Goal: Information Seeking & Learning: Learn about a topic

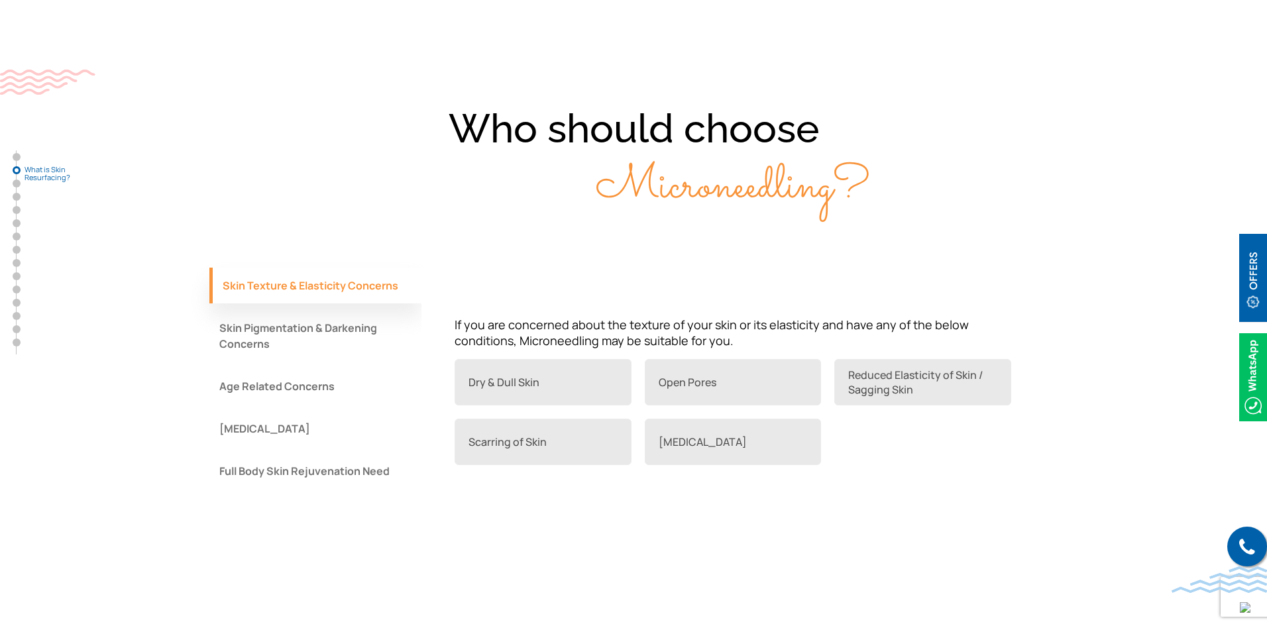
scroll to position [928, 0]
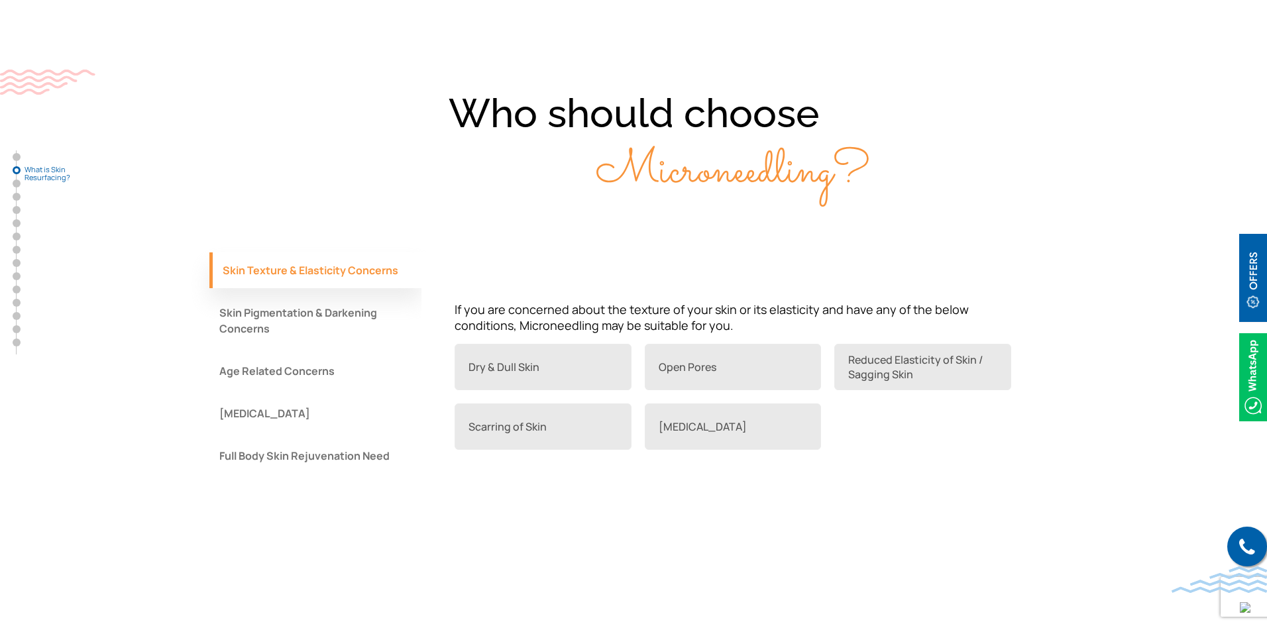
click at [377, 465] on button "Full Body Skin Rejuvenation Need" at bounding box center [315, 456] width 212 height 36
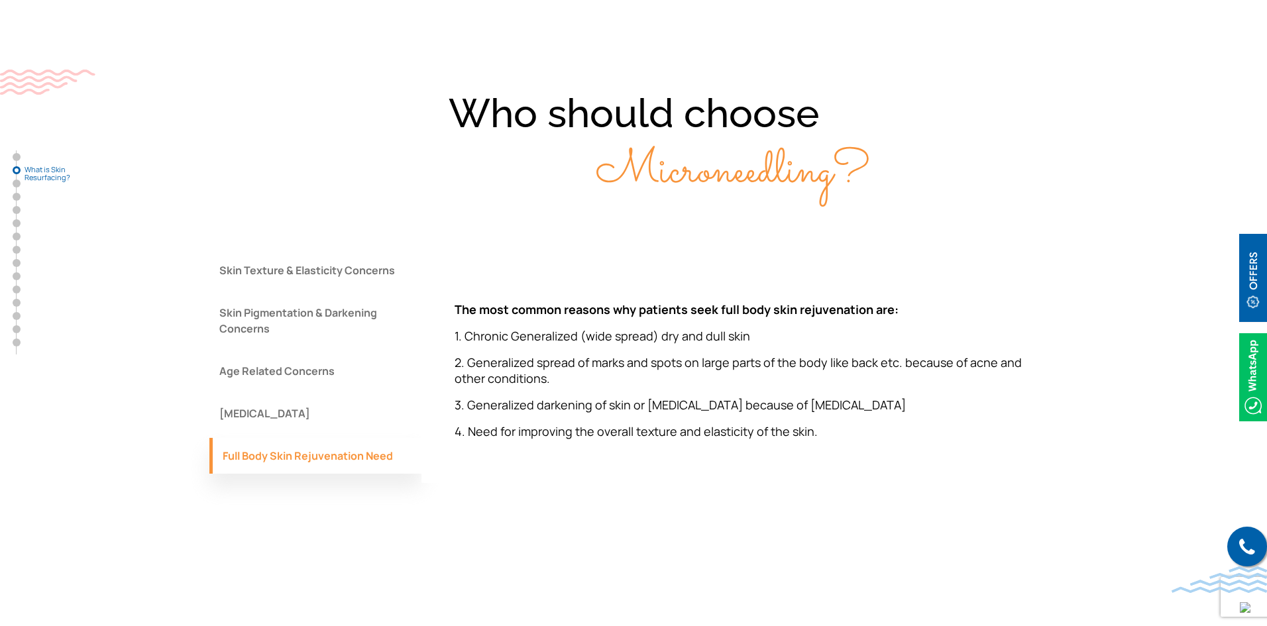
click at [344, 320] on button "Skin Pigmentation & Darkening Concerns" at bounding box center [315, 321] width 212 height 52
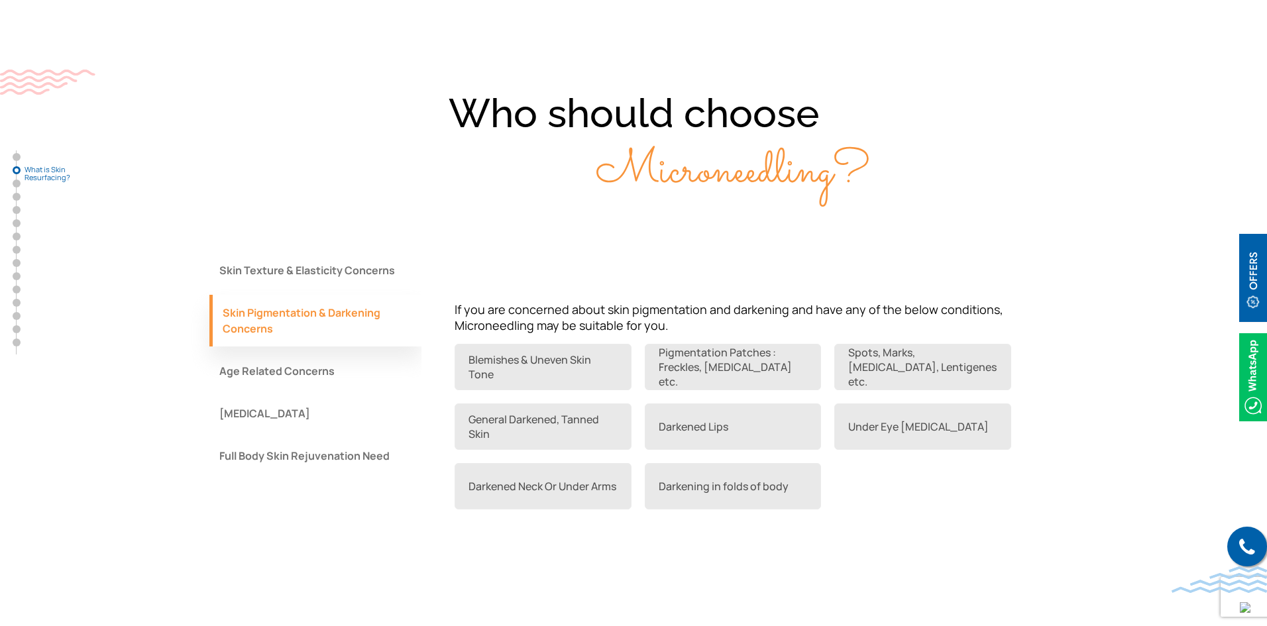
click at [364, 272] on button "Skin Texture & Elasticity Concerns" at bounding box center [315, 270] width 212 height 36
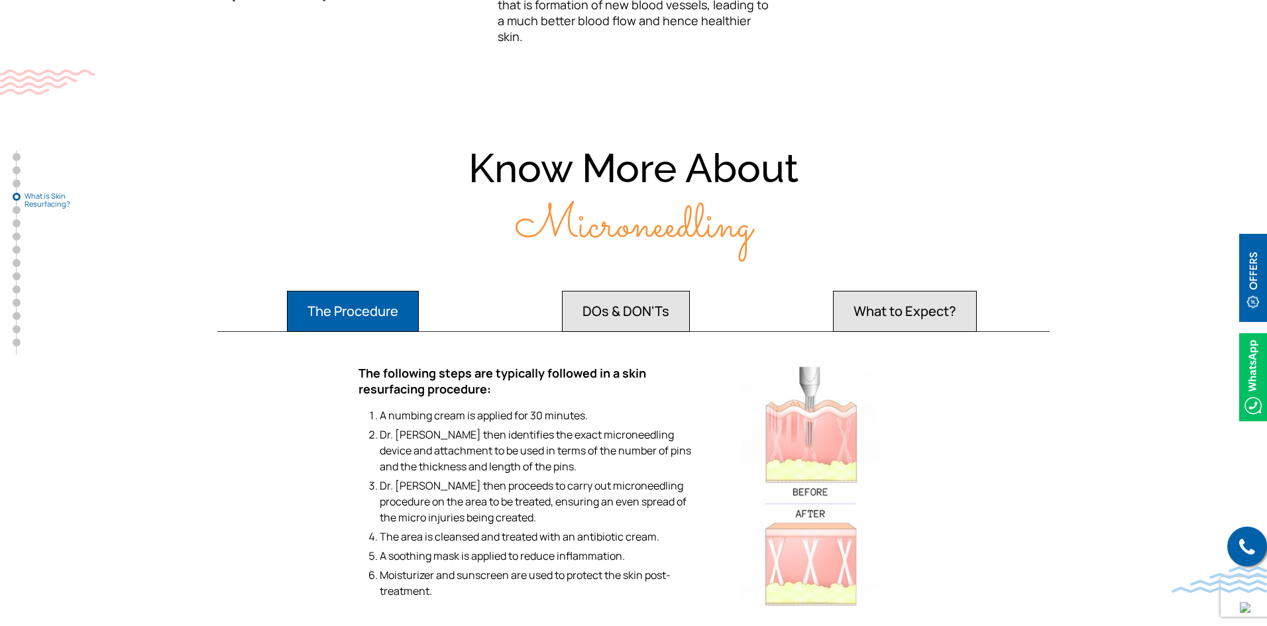
scroll to position [2187, 0]
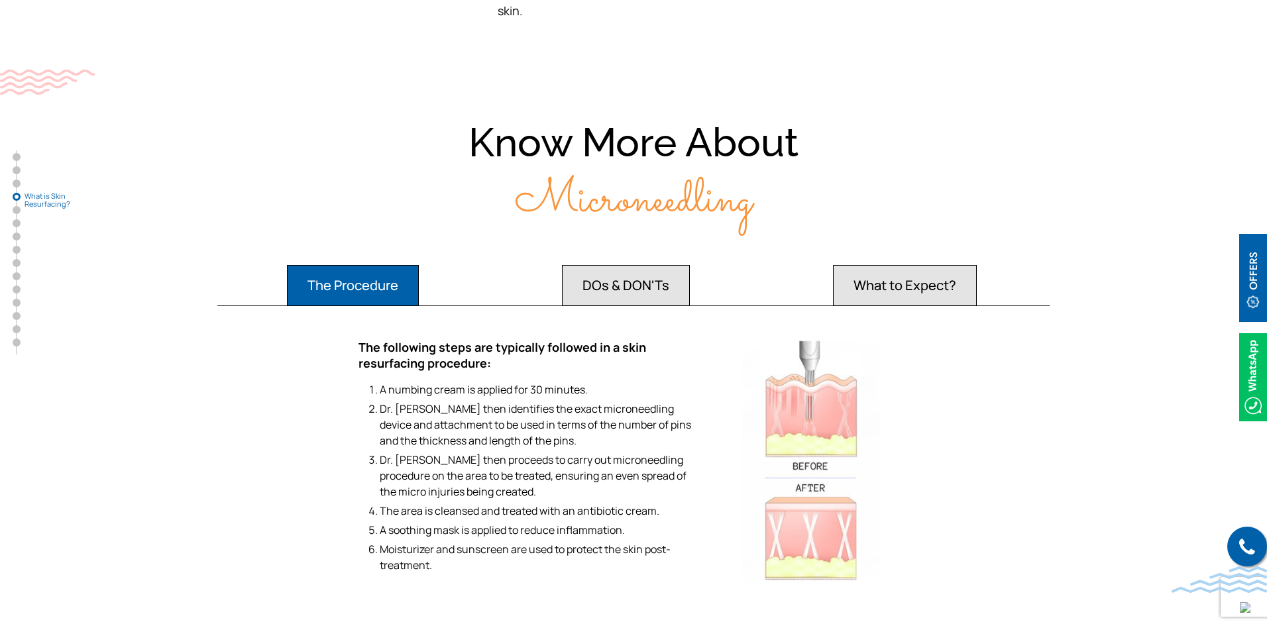
click at [419, 292] on button "DOs & DON'Ts" at bounding box center [353, 285] width 132 height 41
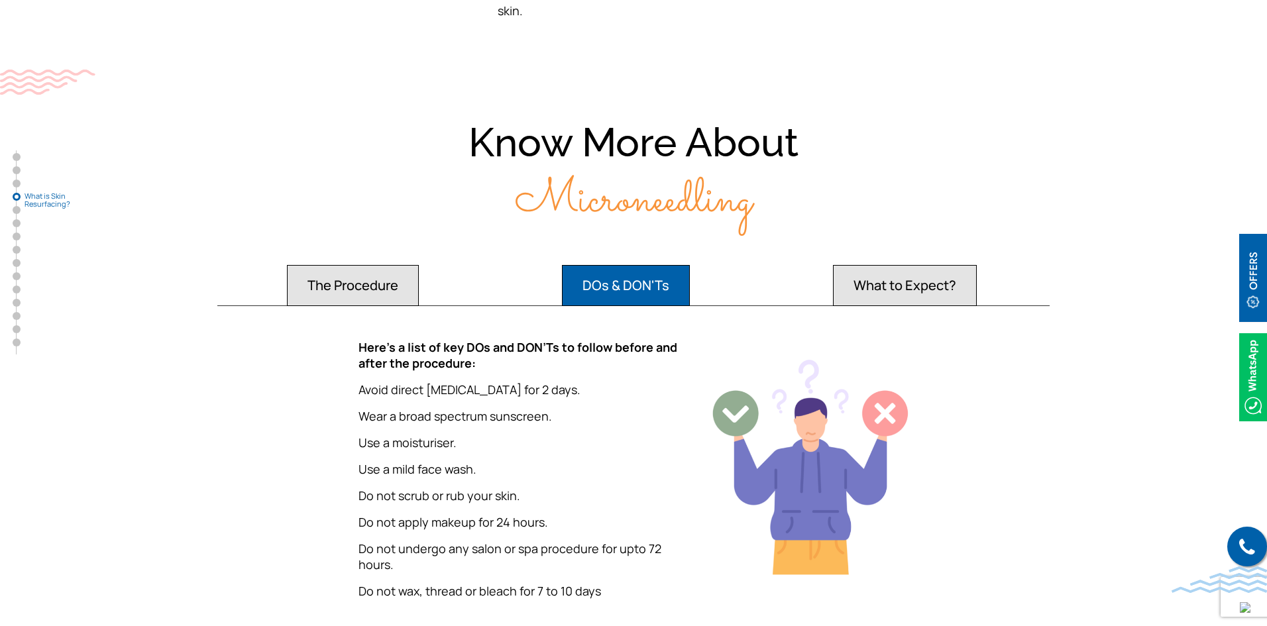
click at [419, 275] on button "What to Expect?" at bounding box center [353, 285] width 132 height 41
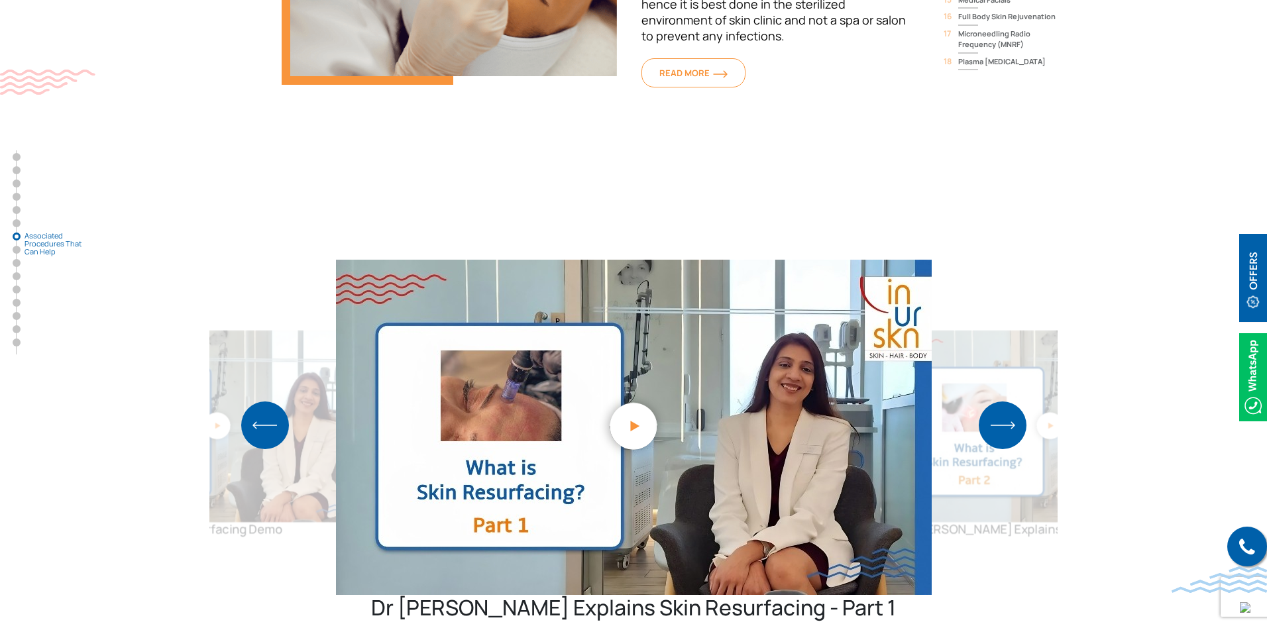
scroll to position [4175, 0]
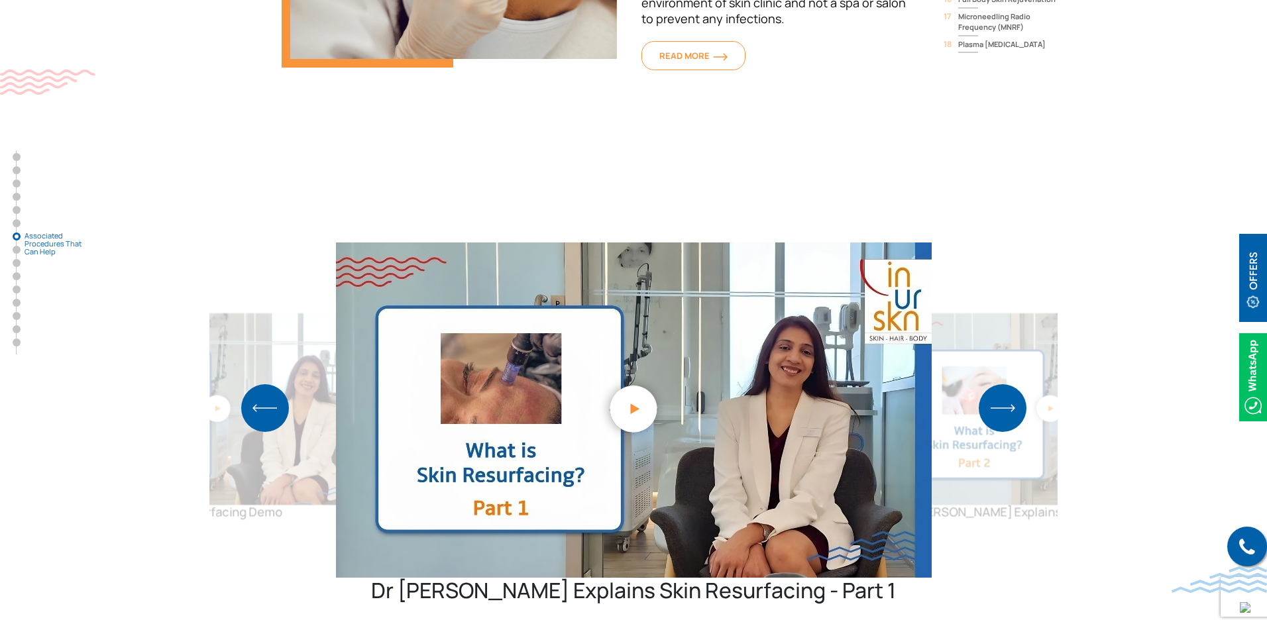
click at [659, 372] on img "1 / 4" at bounding box center [633, 408] width 73 height 73
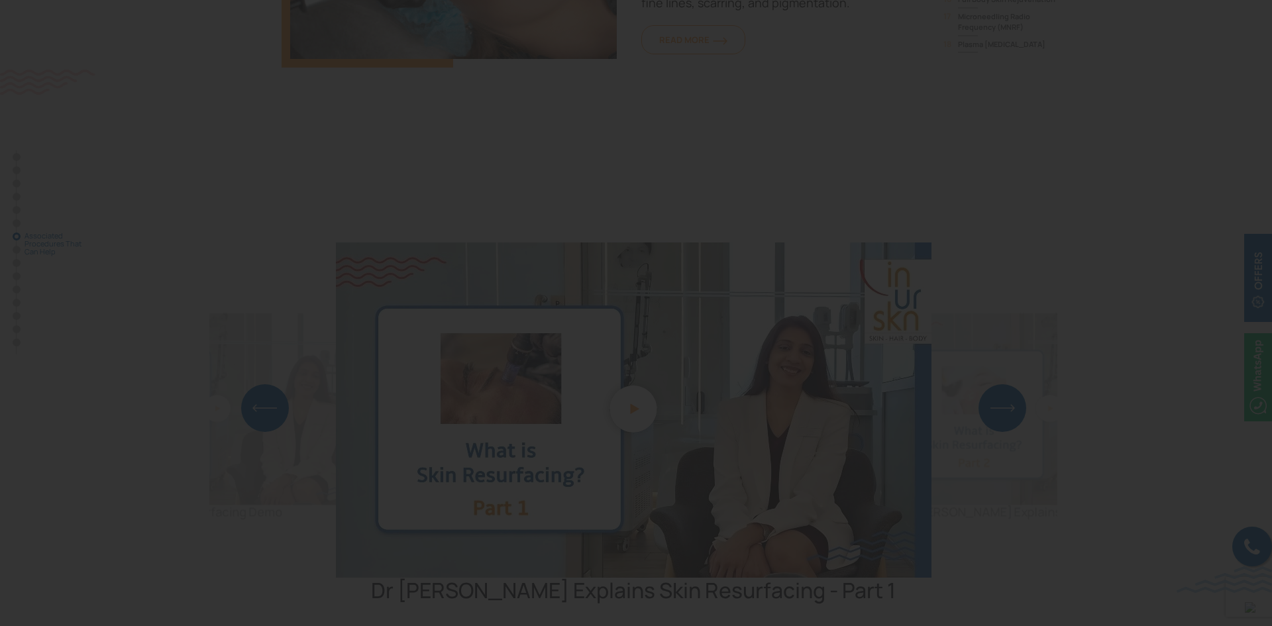
click at [1182, 328] on div at bounding box center [636, 313] width 1272 height 626
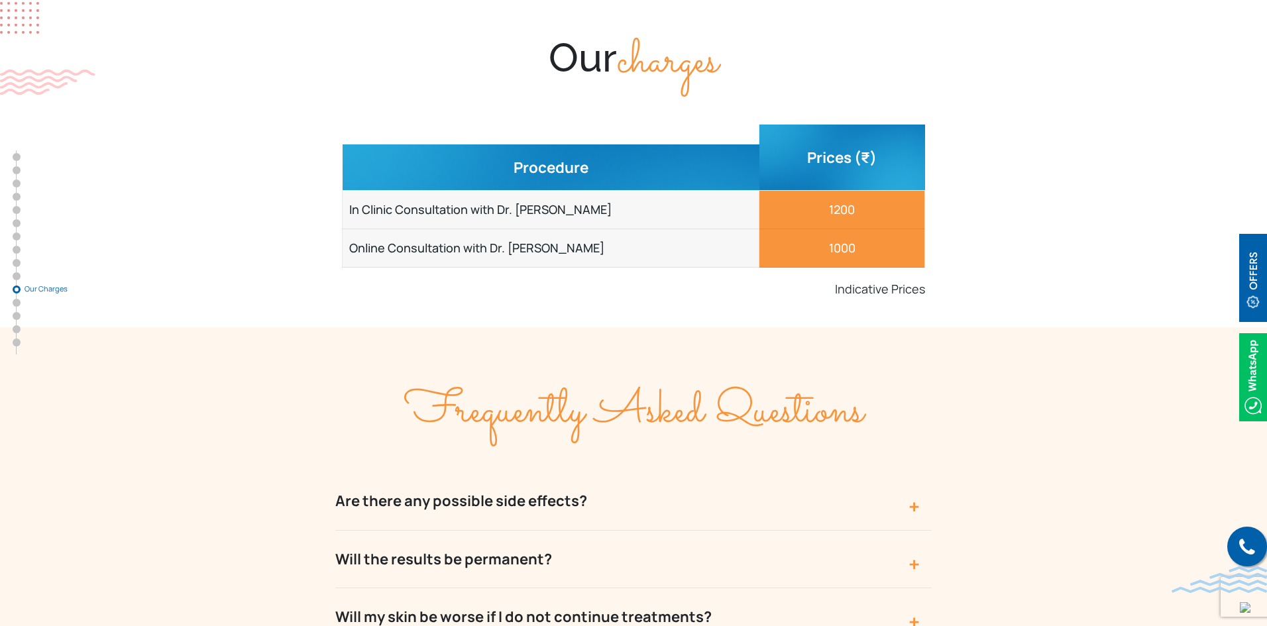
scroll to position [5699, 0]
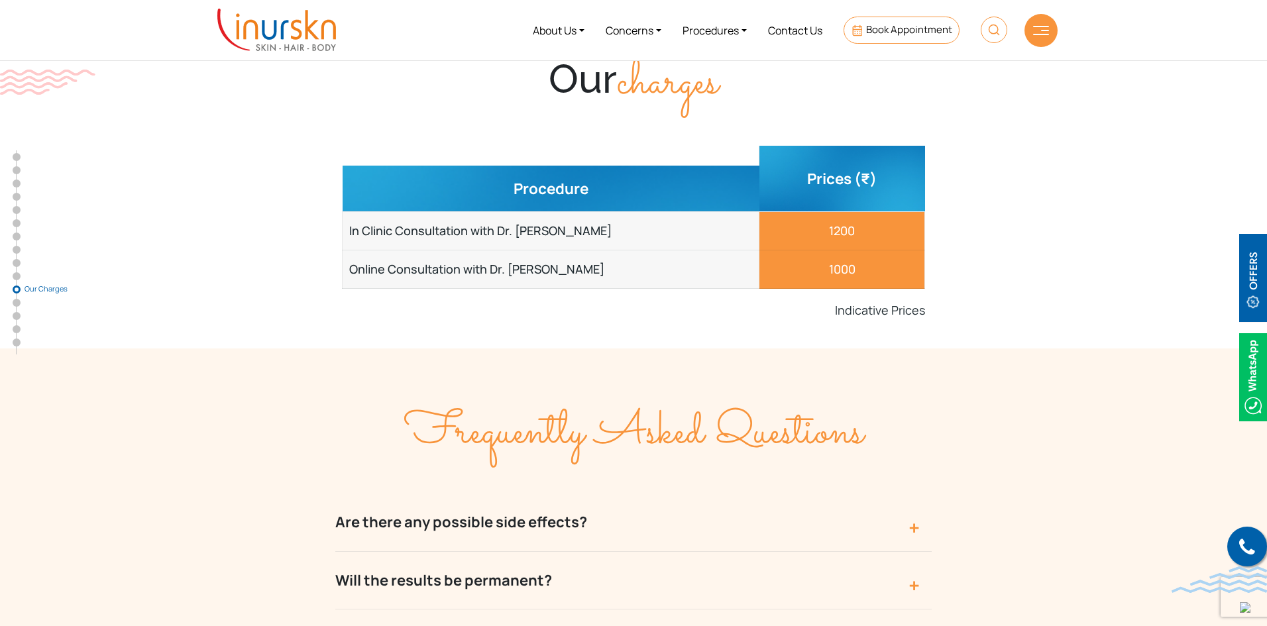
click at [763, 494] on button "Are there any possible side effects?" at bounding box center [633, 523] width 596 height 58
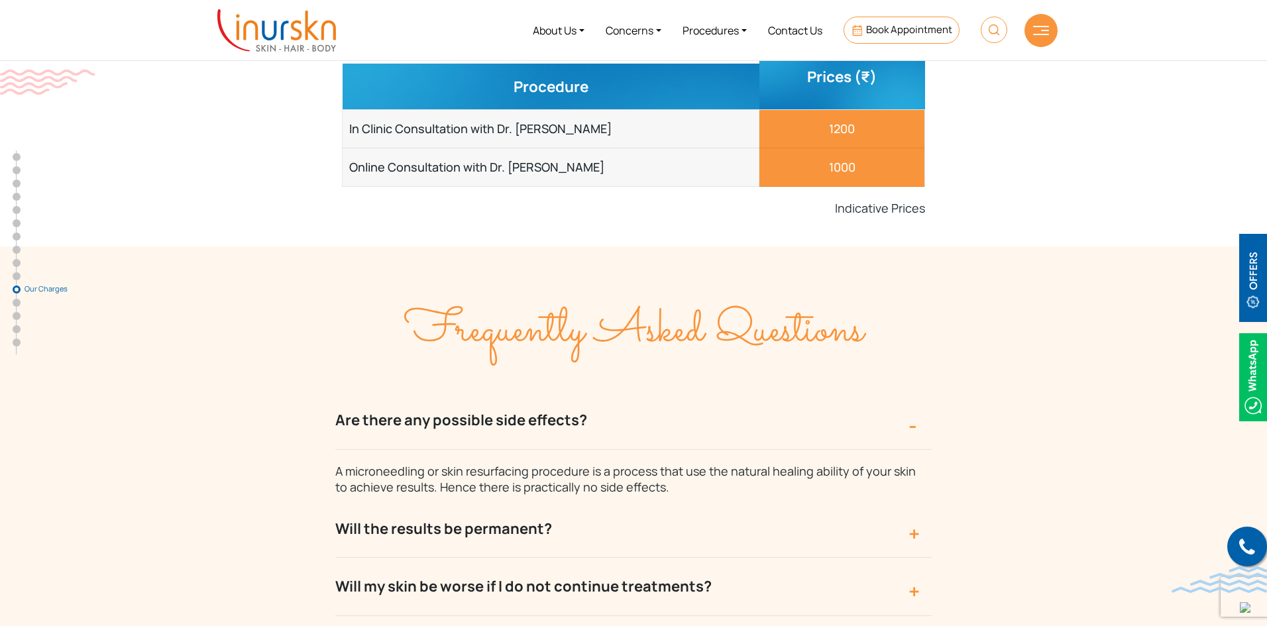
scroll to position [5831, 0]
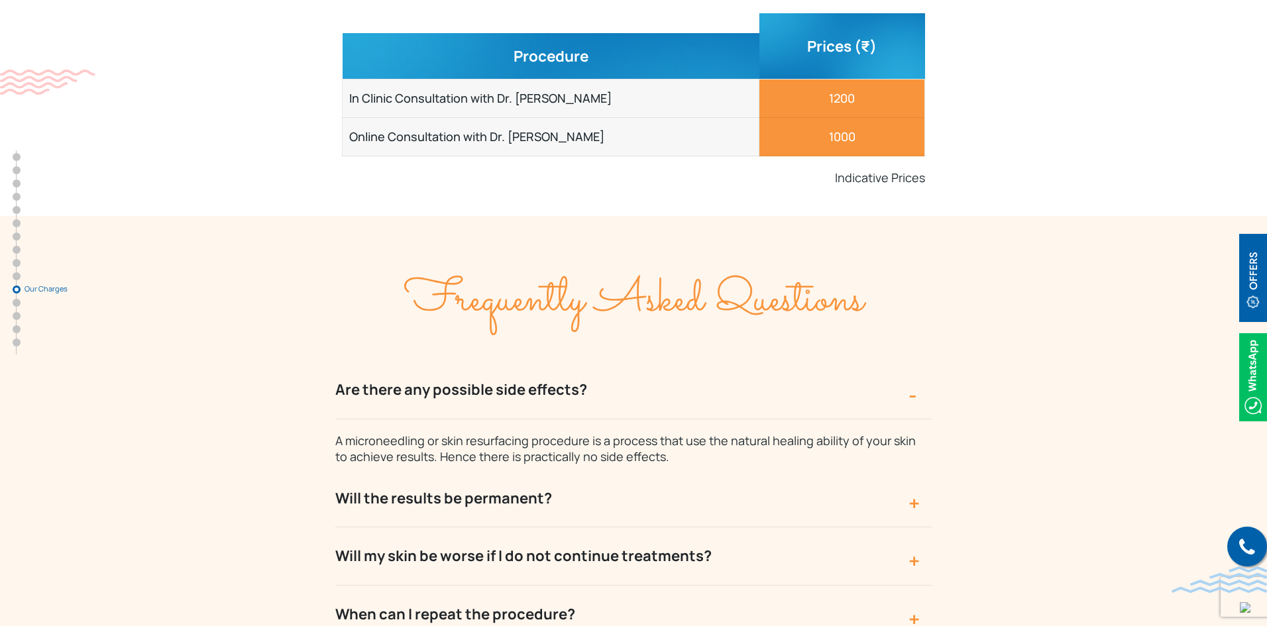
click at [780, 470] on button "Will the results be permanent?" at bounding box center [633, 499] width 596 height 58
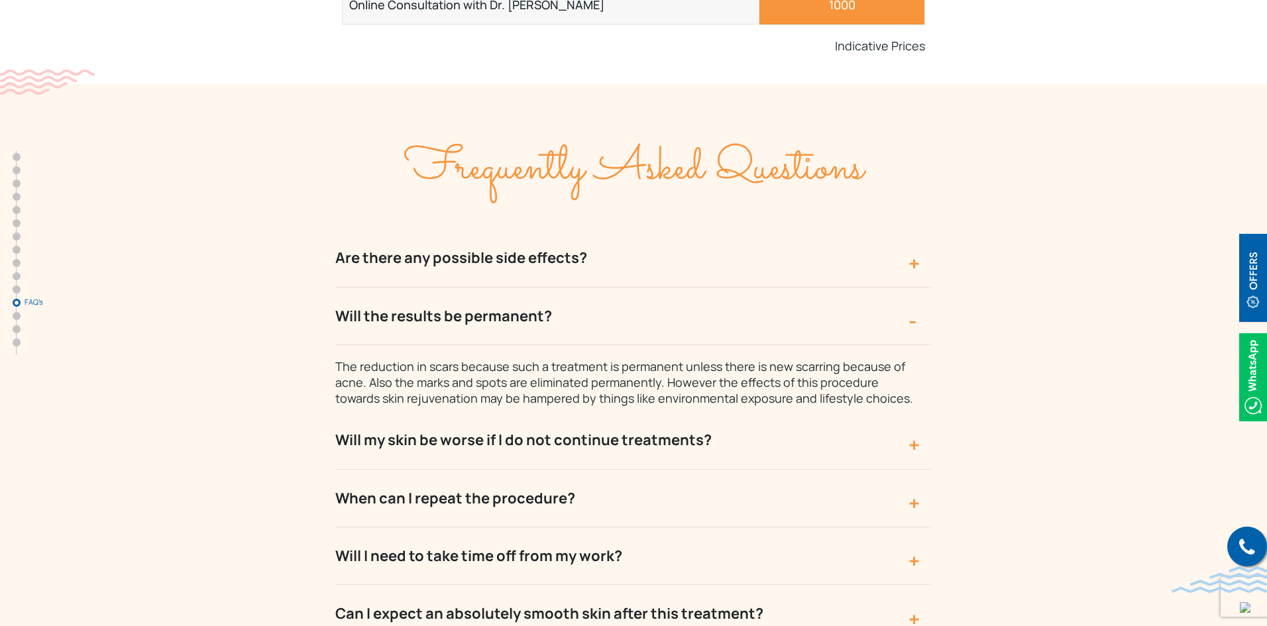
scroll to position [5964, 0]
click at [740, 469] on button "When can I repeat the procedure?" at bounding box center [633, 498] width 596 height 58
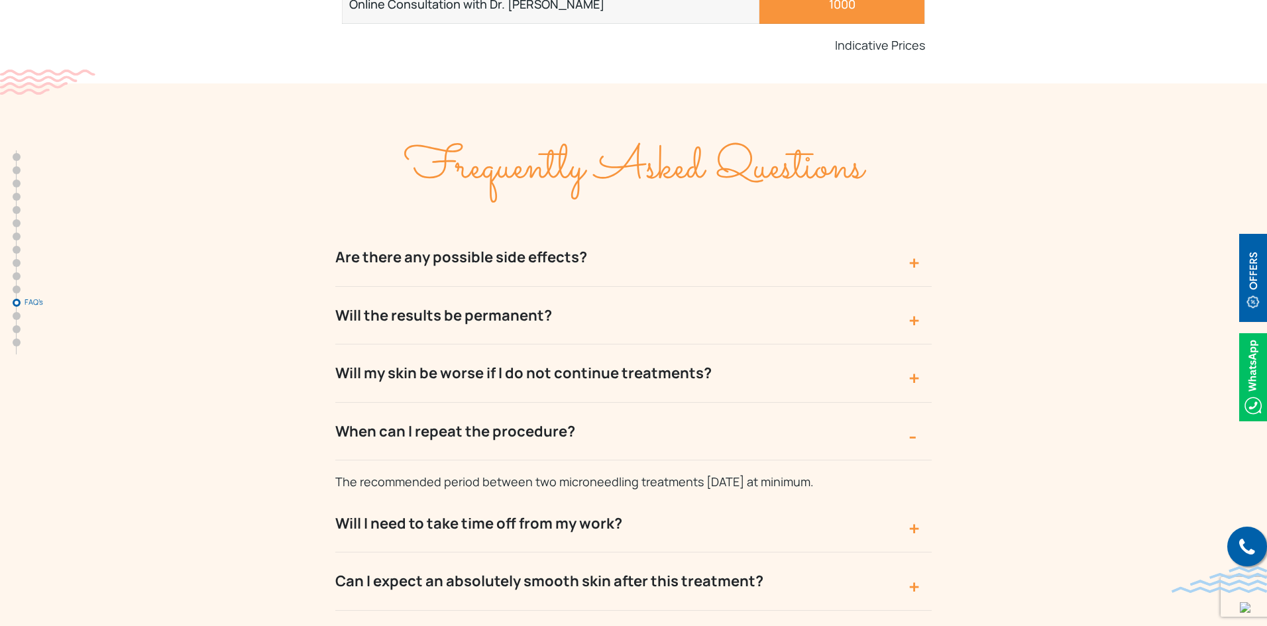
click at [696, 495] on button "Will I need to take time off from my work?" at bounding box center [633, 524] width 596 height 58
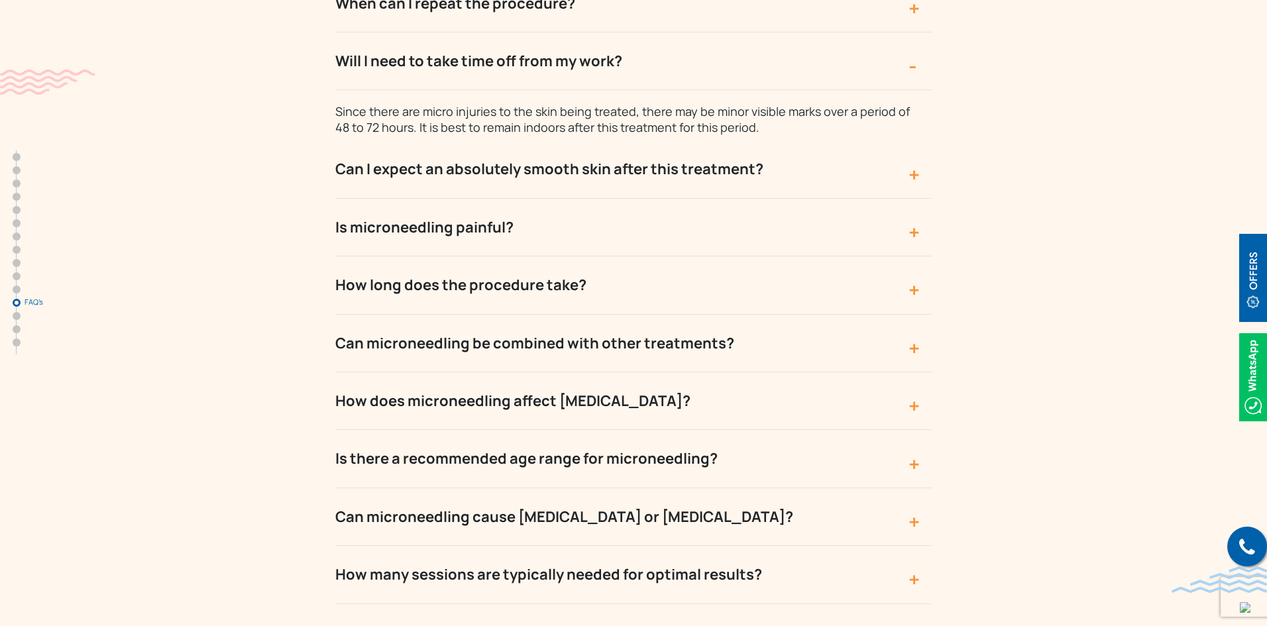
scroll to position [6428, 0]
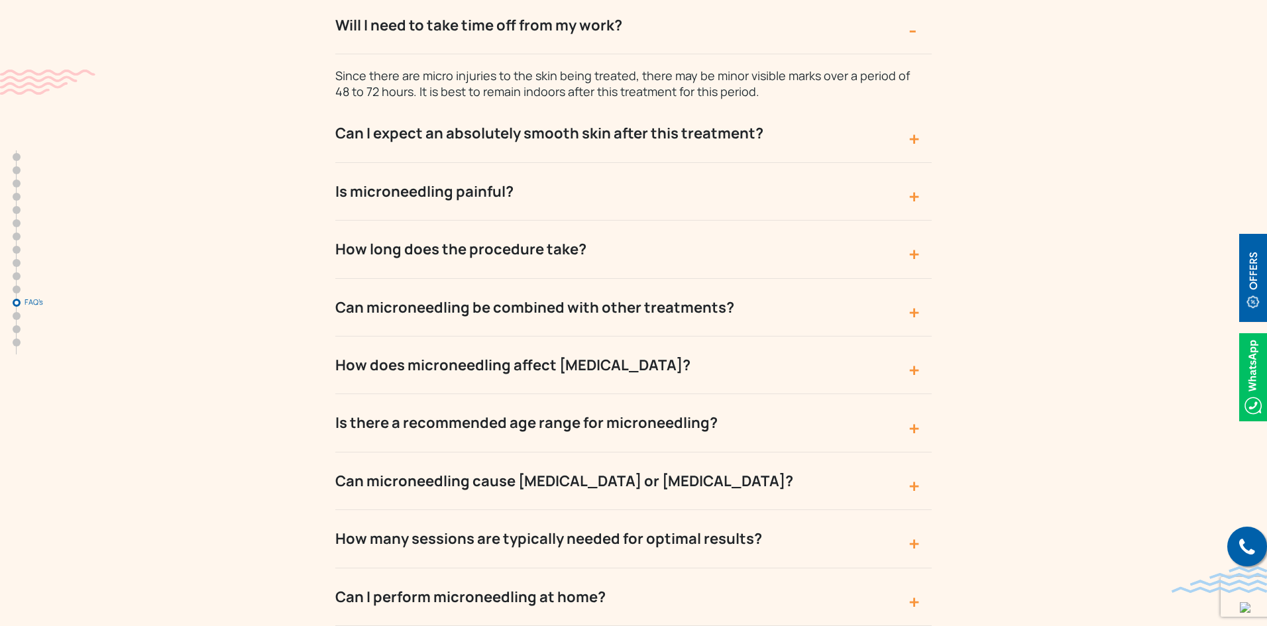
click at [717, 453] on button "Can microneedling cause hyperpigmentation or skin lightening?" at bounding box center [633, 482] width 596 height 58
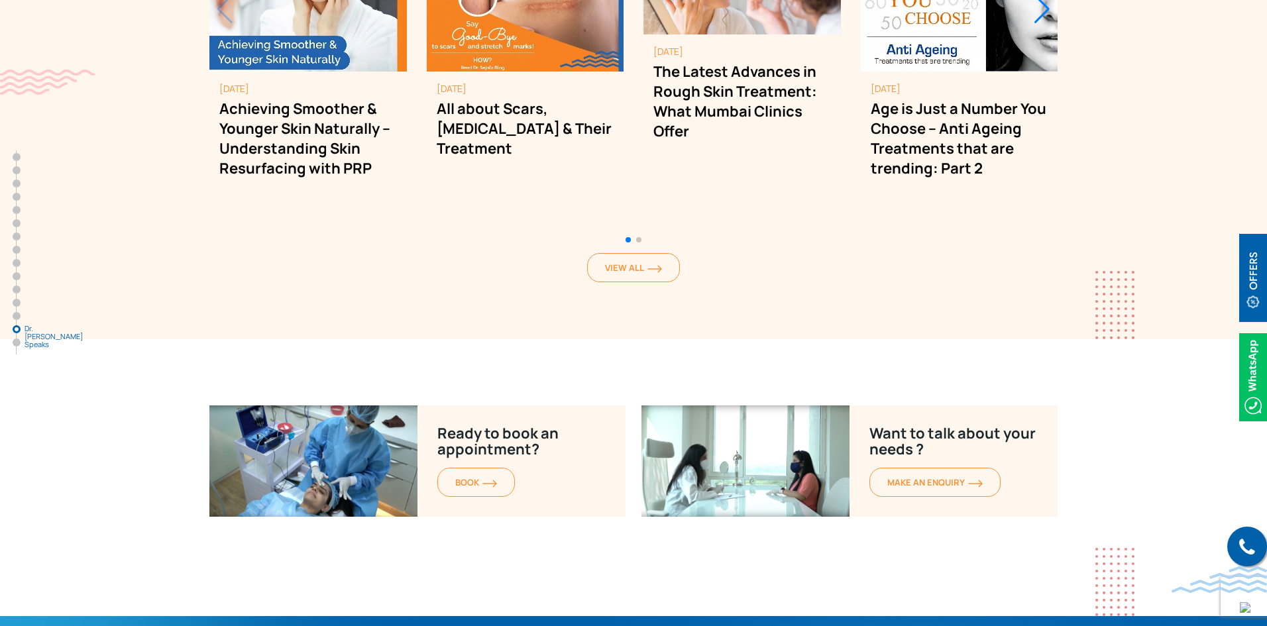
scroll to position [8455, 0]
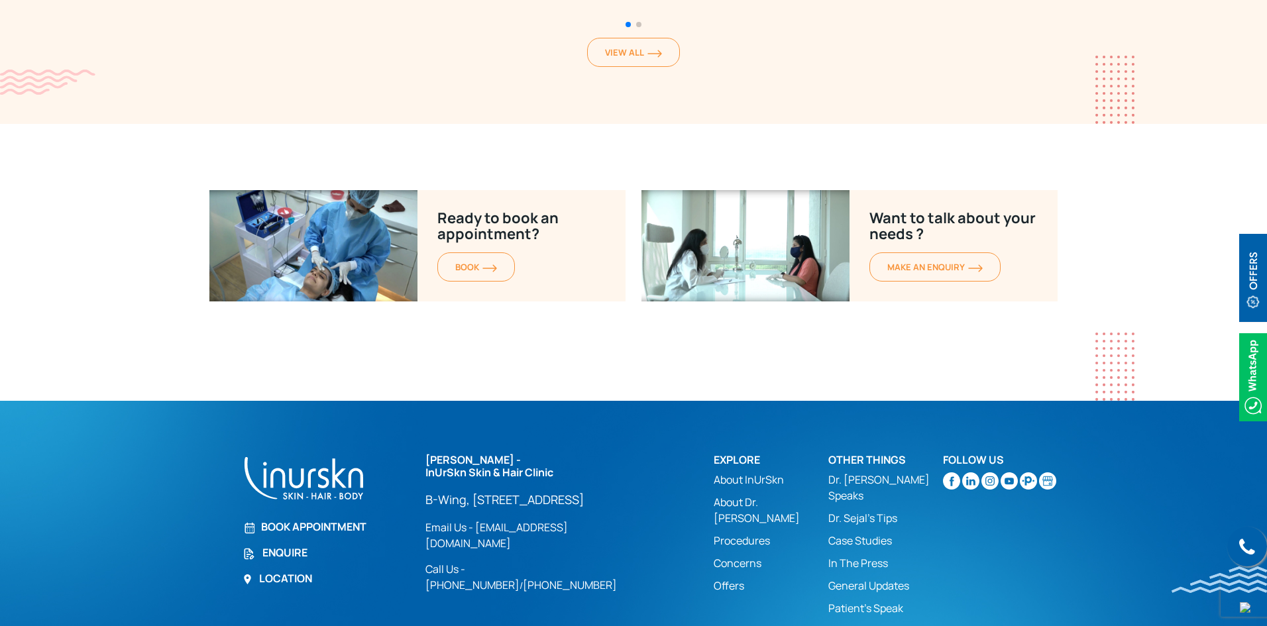
click at [991, 472] on img at bounding box center [989, 480] width 17 height 17
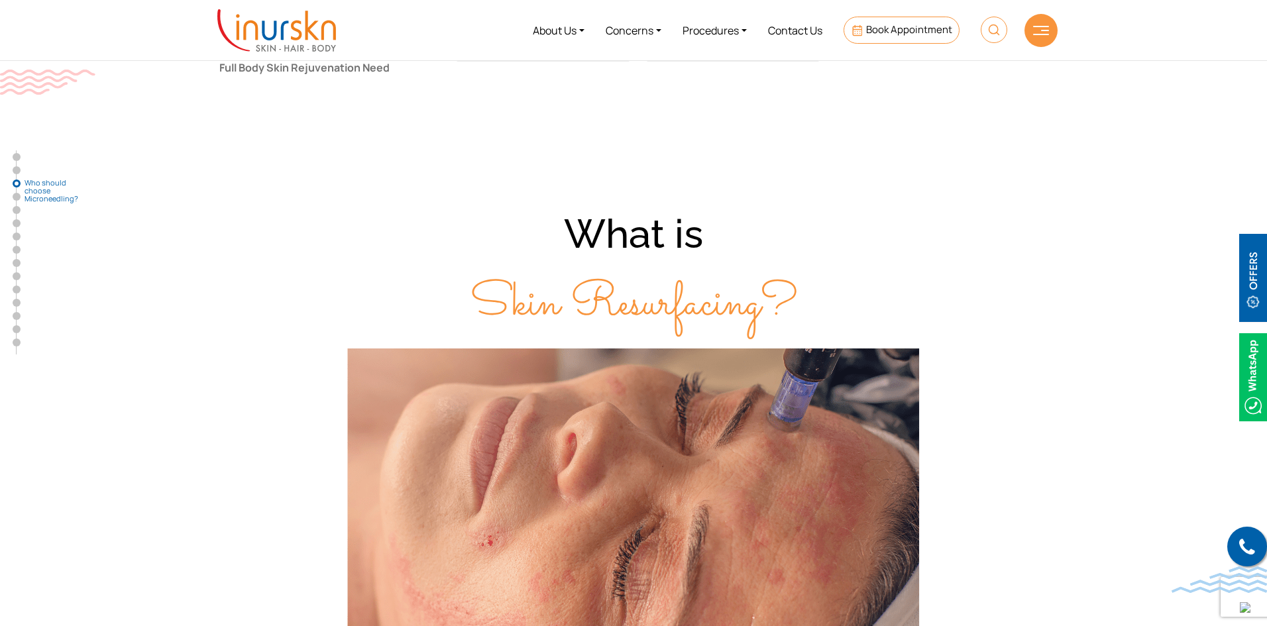
scroll to position [1143, 0]
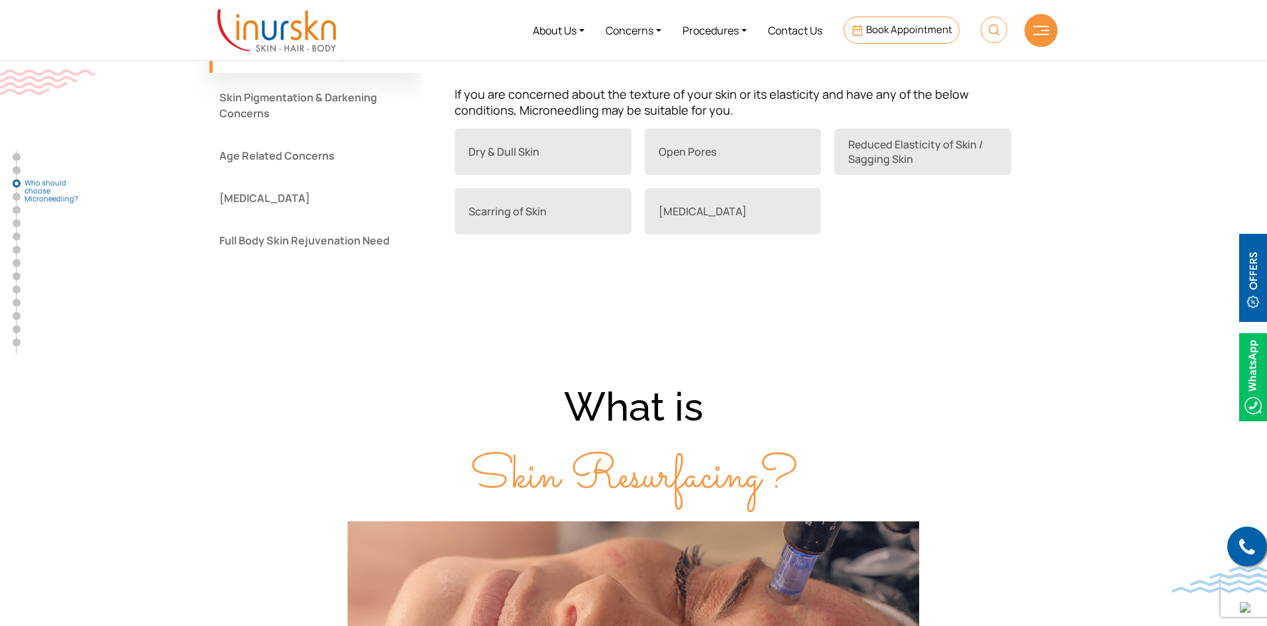
click at [1250, 295] on img at bounding box center [1253, 278] width 28 height 88
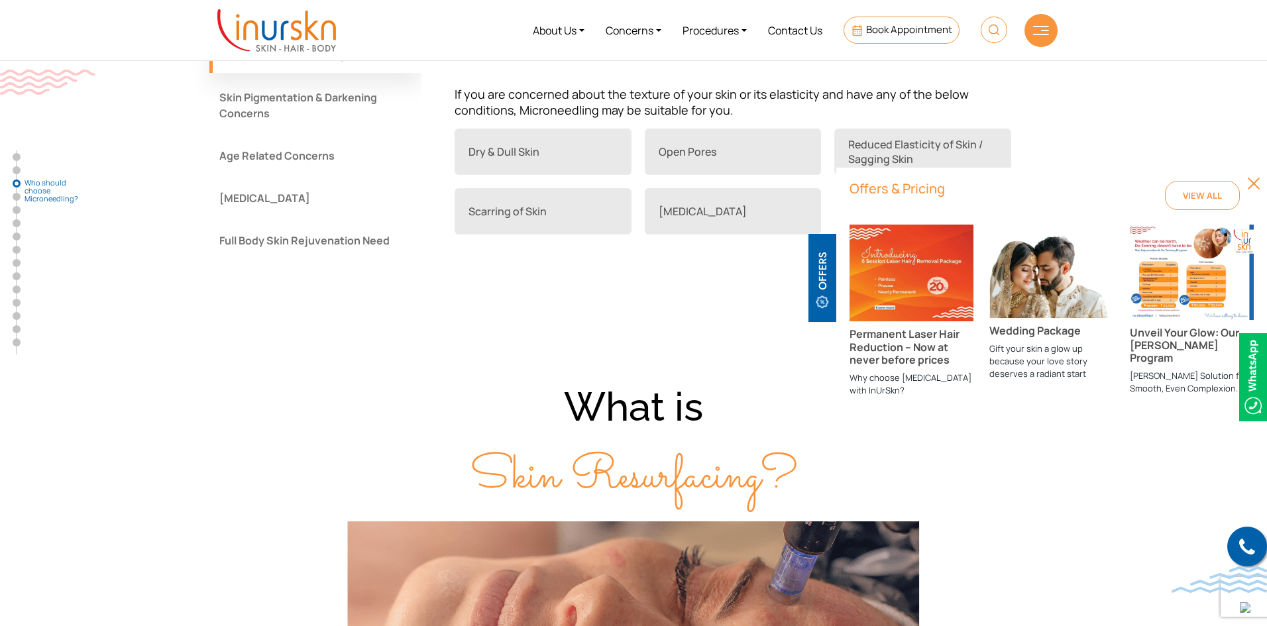
click at [1255, 184] on img at bounding box center [1253, 183] width 13 height 13
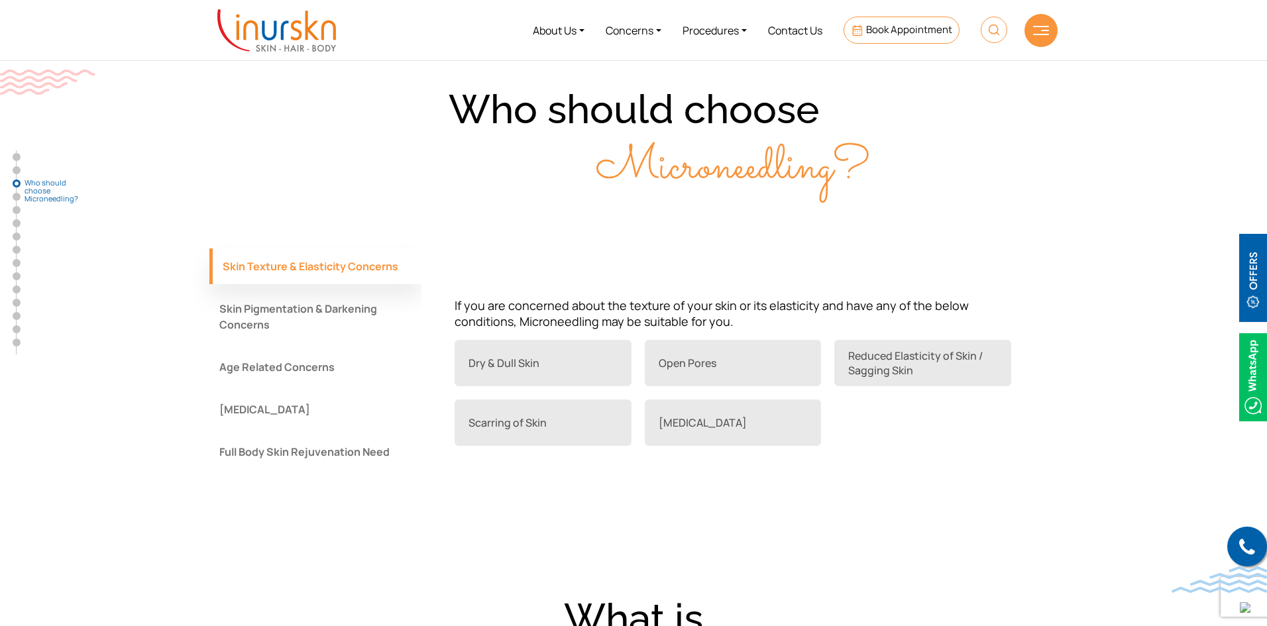
scroll to position [816, 0]
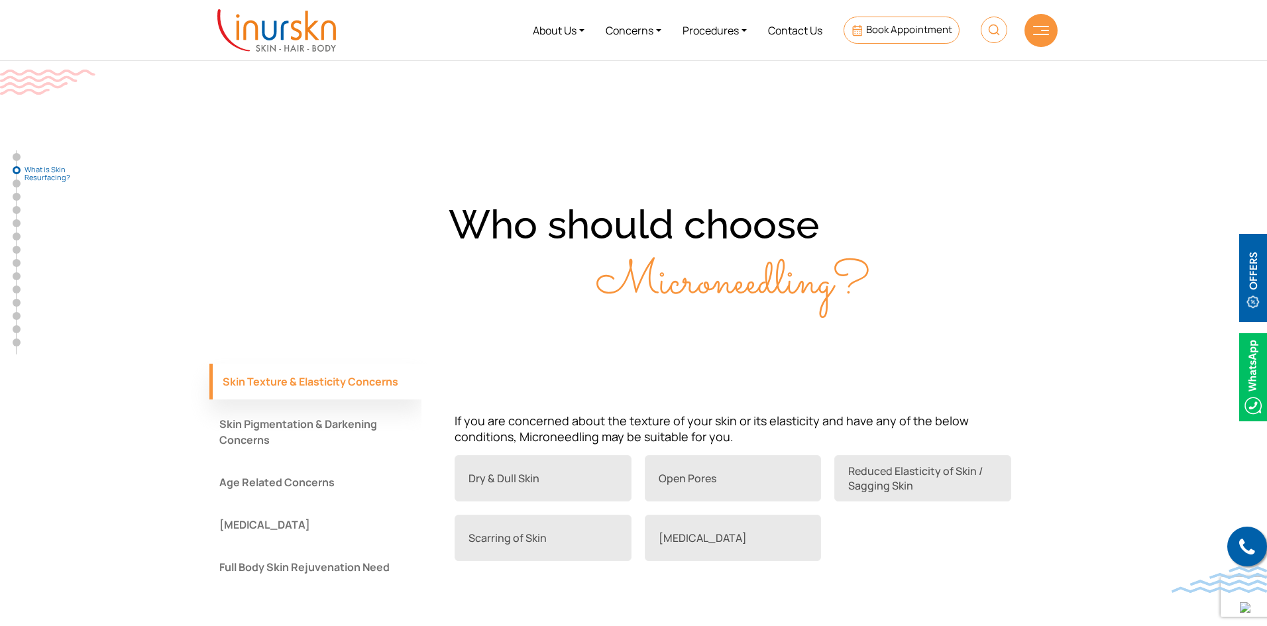
click at [233, 421] on button "Skin Pigmentation & Darkening Concerns" at bounding box center [315, 432] width 212 height 52
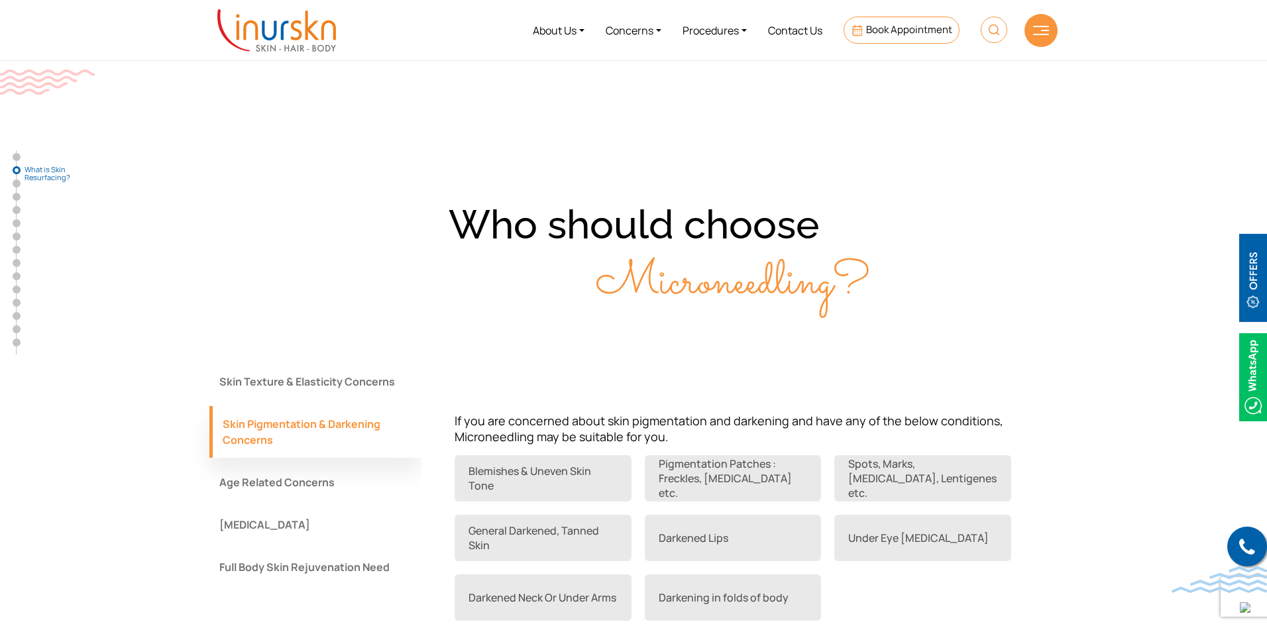
click at [268, 519] on button "Acne Scars" at bounding box center [315, 525] width 212 height 36
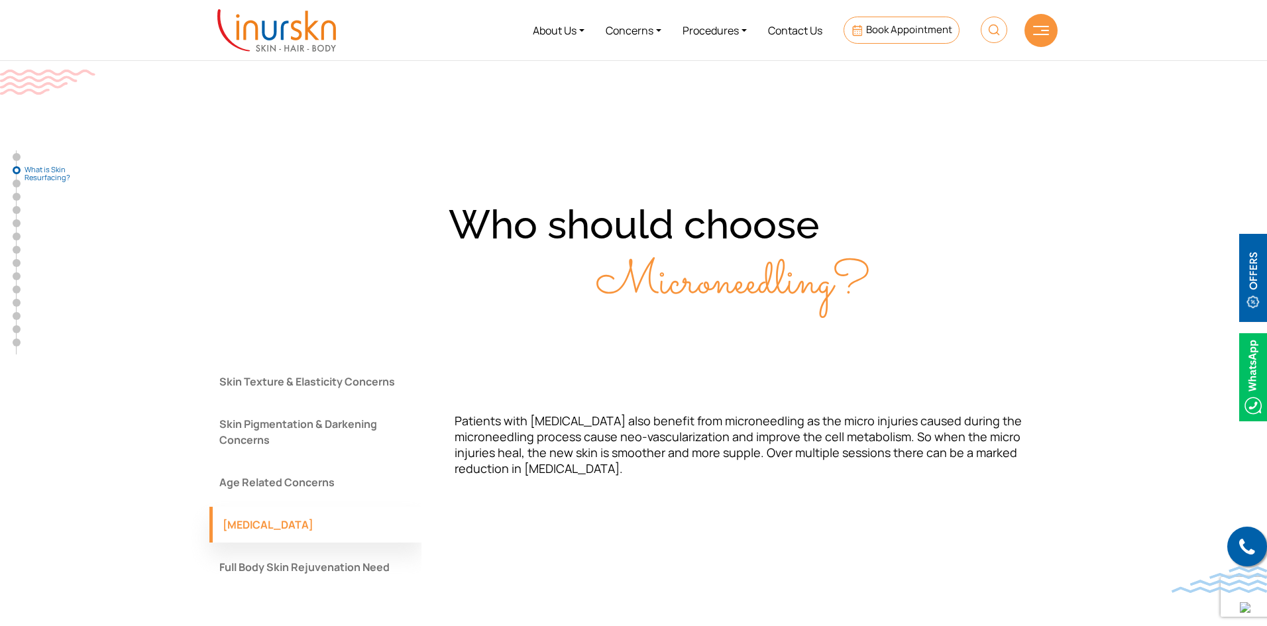
click at [328, 384] on button "Skin Texture & Elasticity Concerns" at bounding box center [315, 382] width 212 height 36
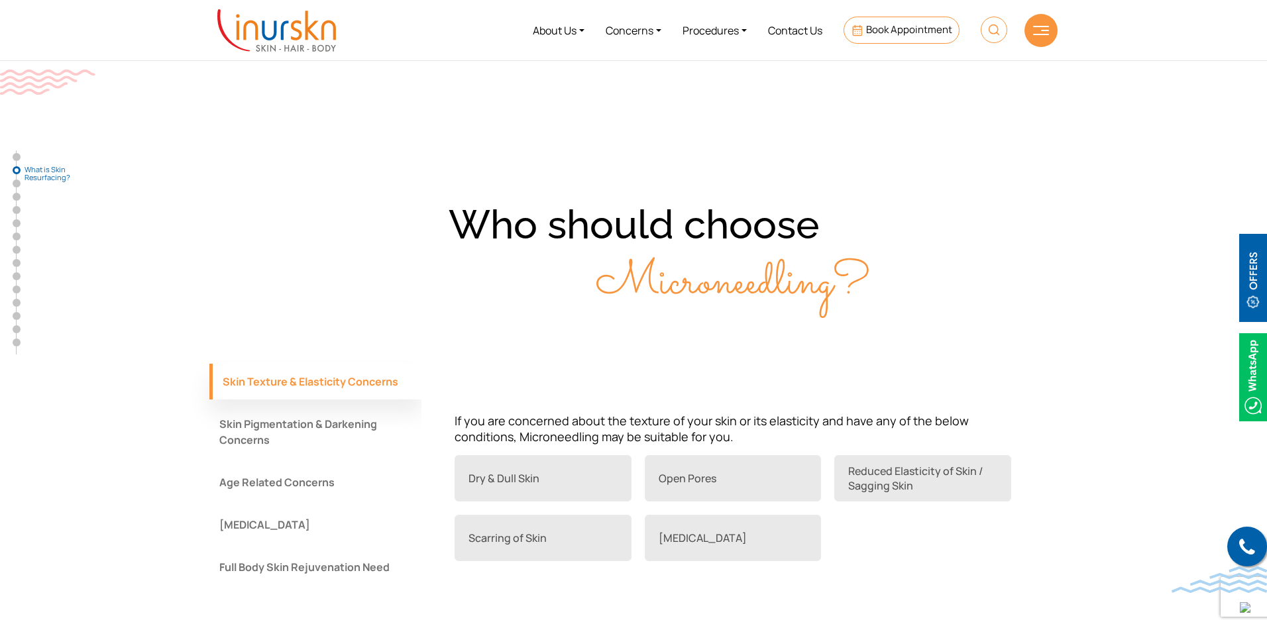
click at [283, 543] on div "Skin Texture & Elasticity Concerns Skin Pigmentation & Darkening Concerns Age R…" at bounding box center [315, 478] width 212 height 228
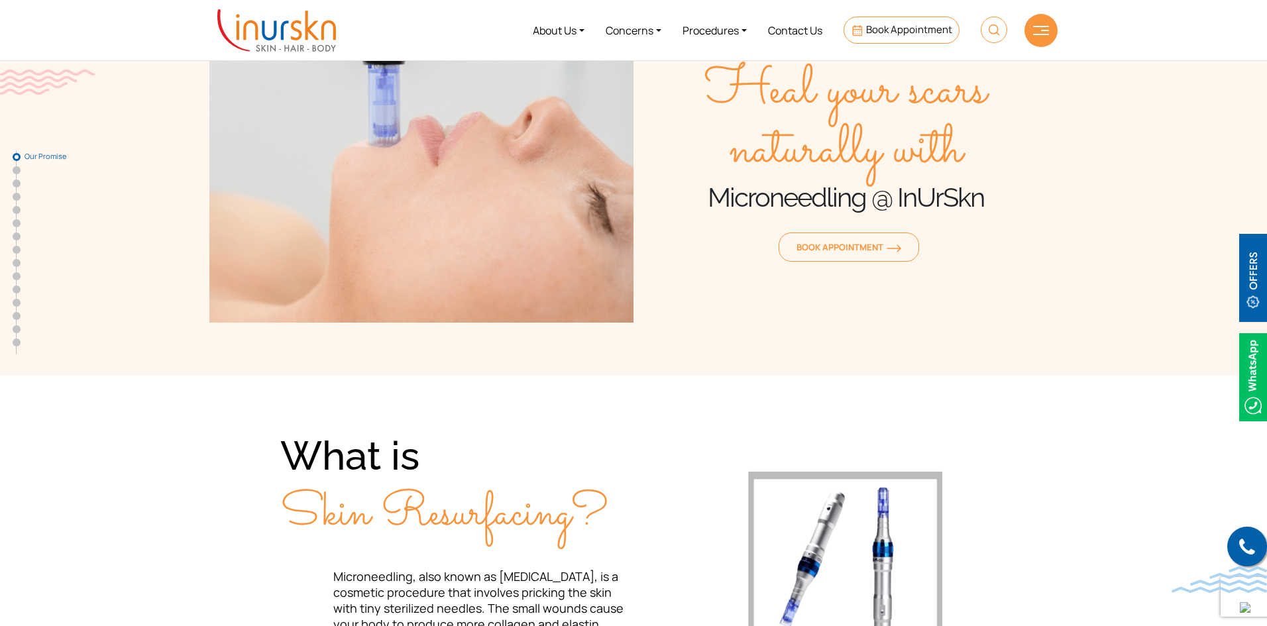
scroll to position [0, 0]
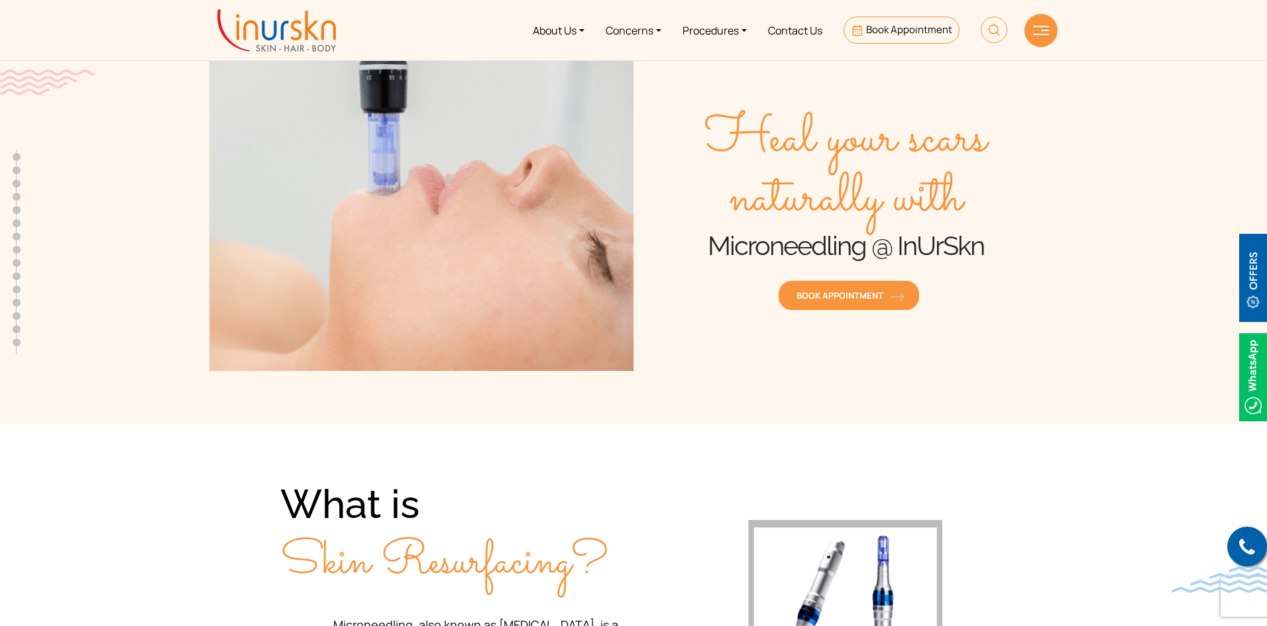
click at [898, 290] on span "Book Appointment" at bounding box center [849, 296] width 105 height 12
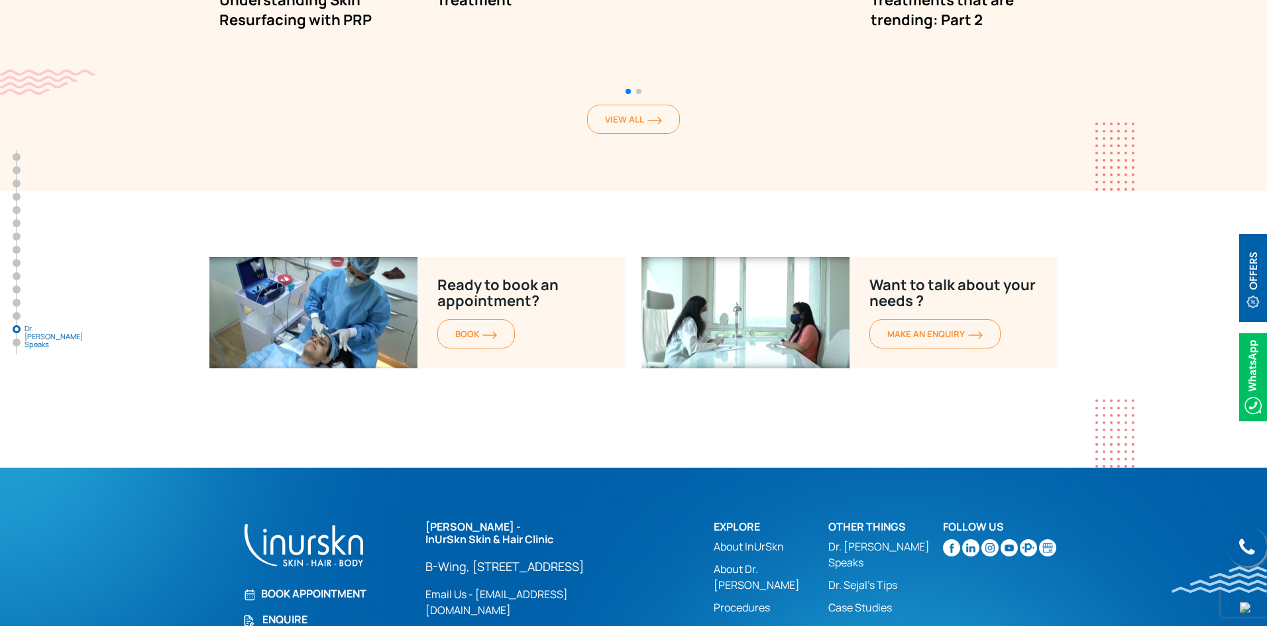
scroll to position [8455, 0]
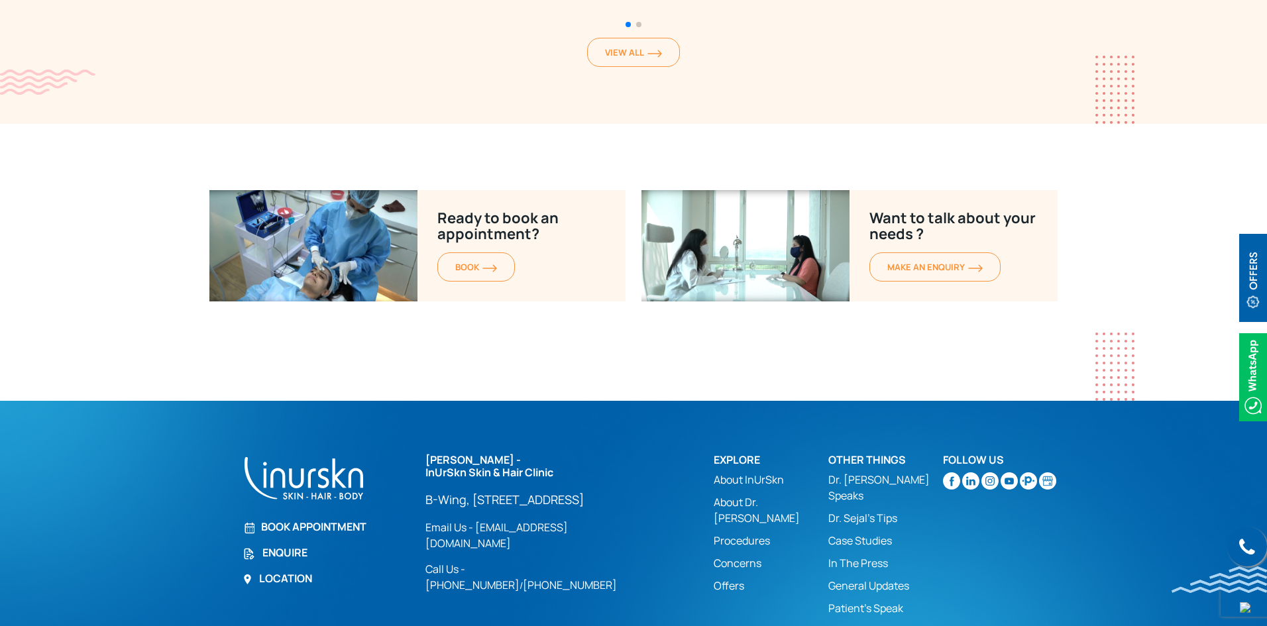
click at [968, 472] on img at bounding box center [970, 480] width 17 height 17
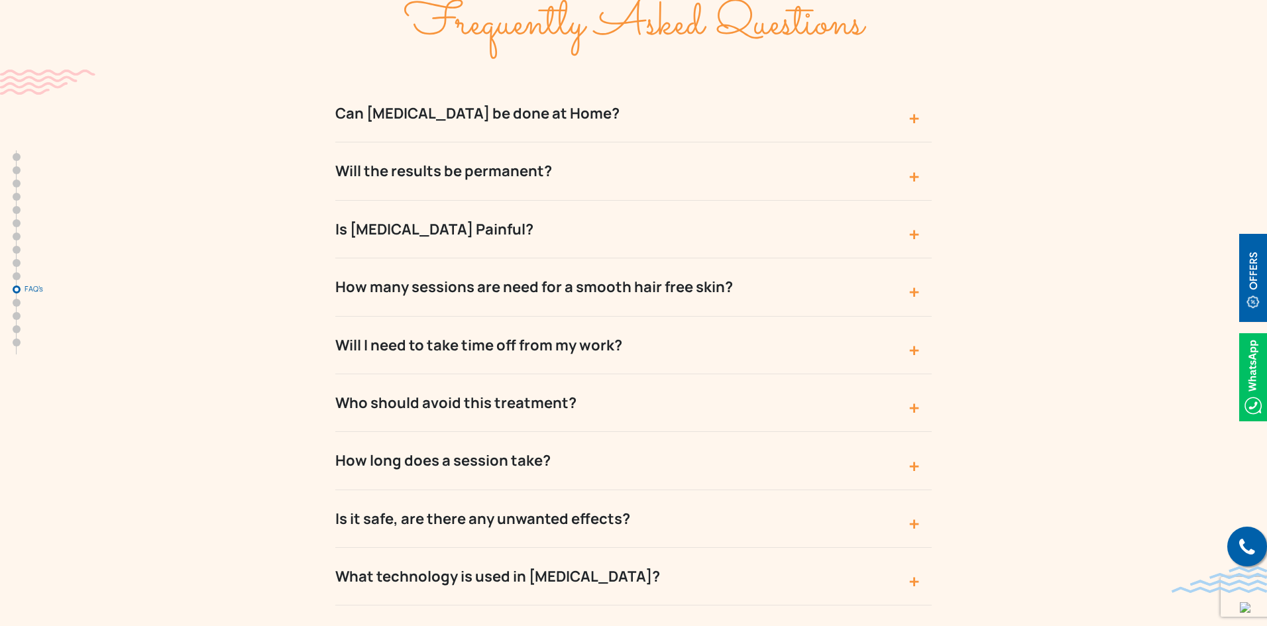
scroll to position [6560, 0]
click at [649, 373] on button "Who should avoid this treatment?" at bounding box center [633, 402] width 596 height 58
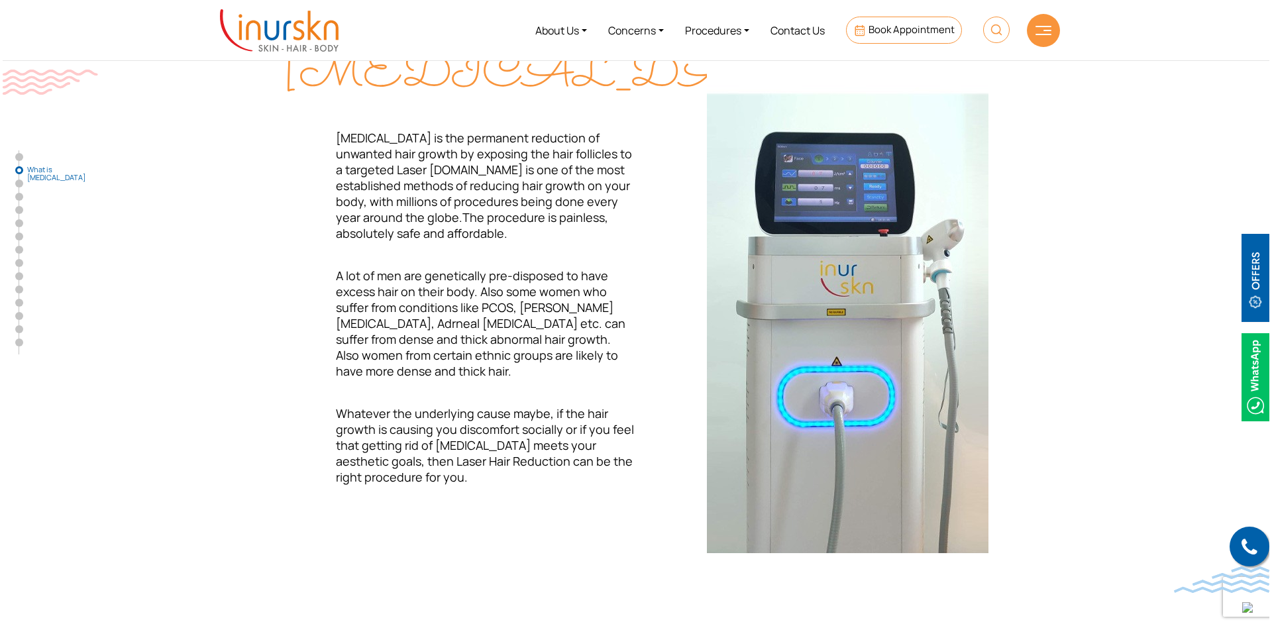
scroll to position [0, 0]
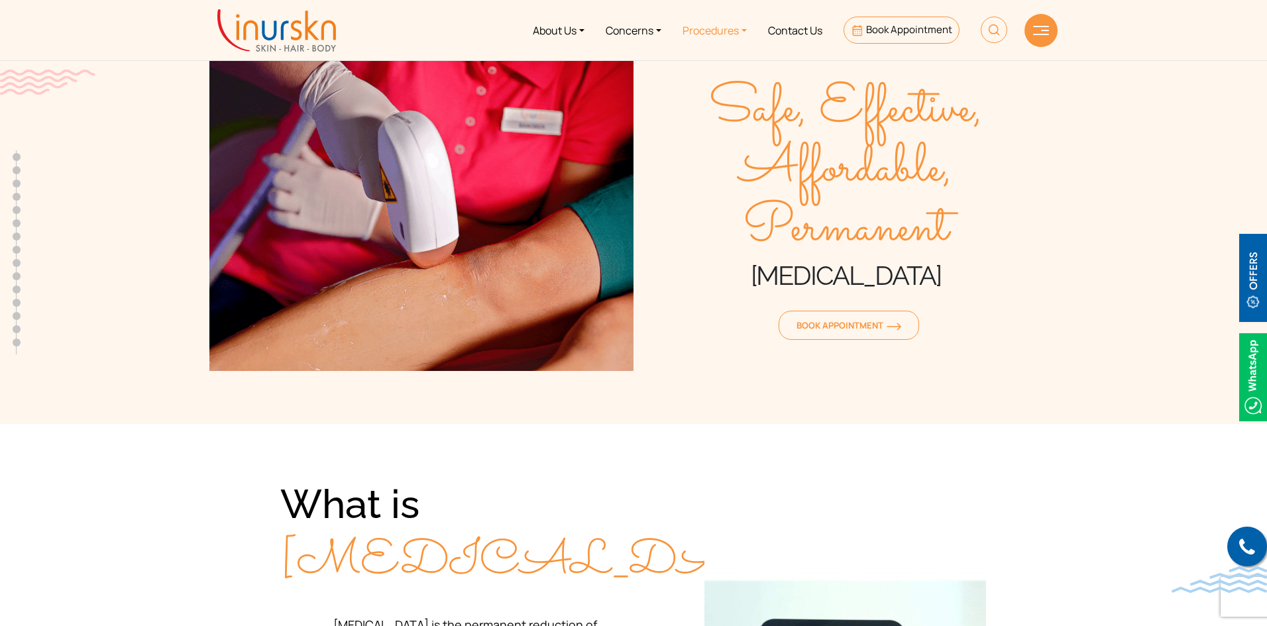
click at [749, 26] on link "Procedures" at bounding box center [714, 30] width 85 height 50
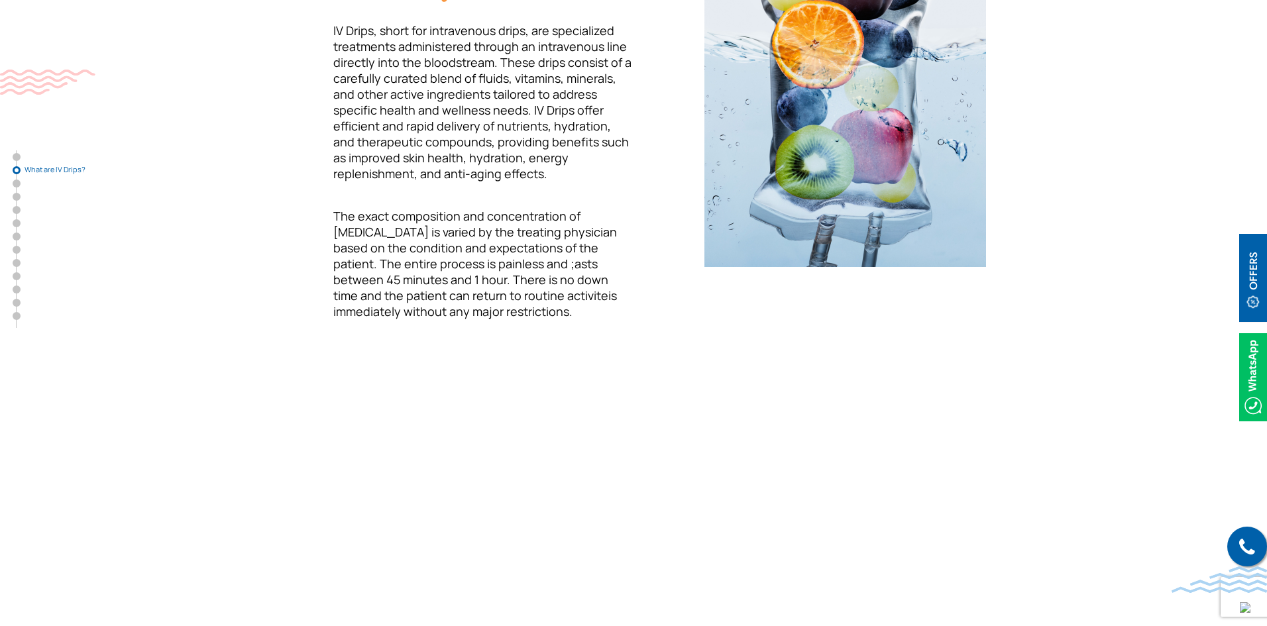
scroll to position [861, 0]
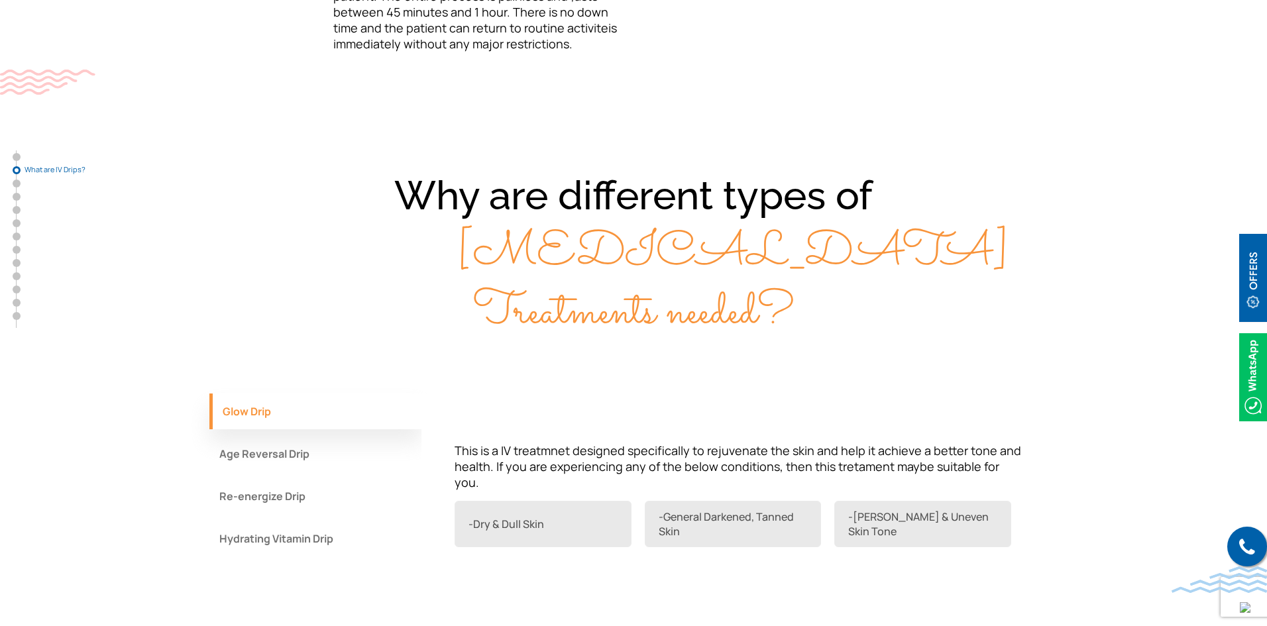
click at [333, 436] on button "Age Reversal Drip" at bounding box center [315, 454] width 212 height 36
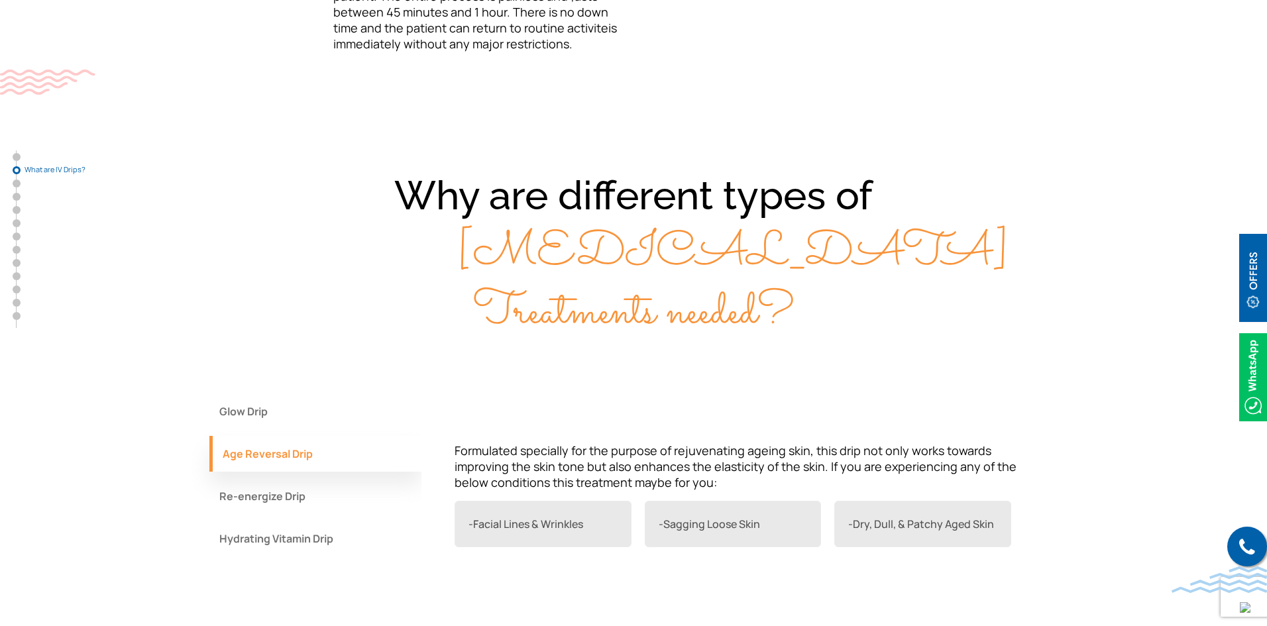
click at [329, 478] on button "Re-energize Drip" at bounding box center [315, 496] width 212 height 36
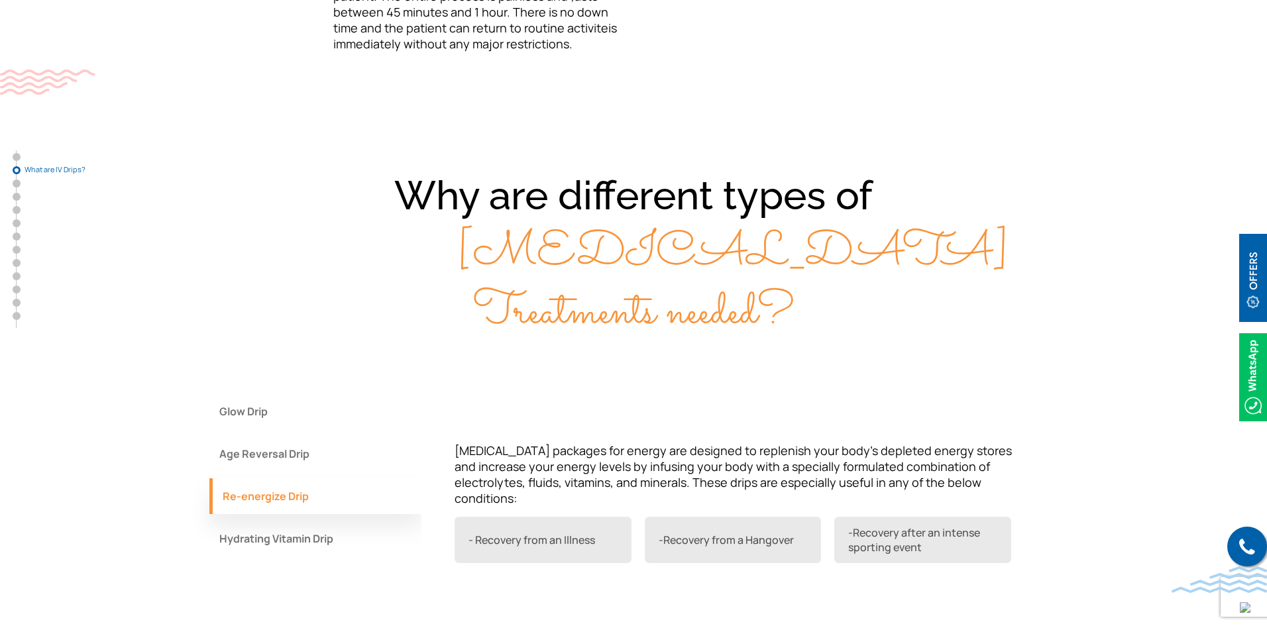
click at [333, 521] on button "Hydrating Vitamin Drip" at bounding box center [315, 539] width 212 height 36
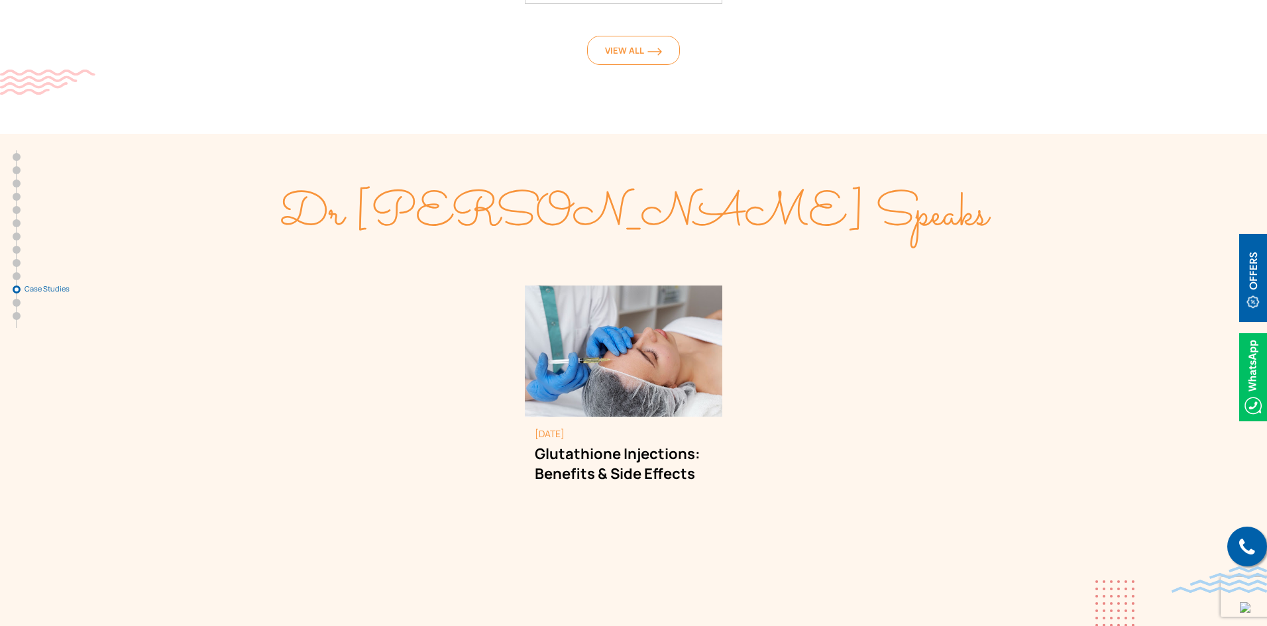
scroll to position [6759, 0]
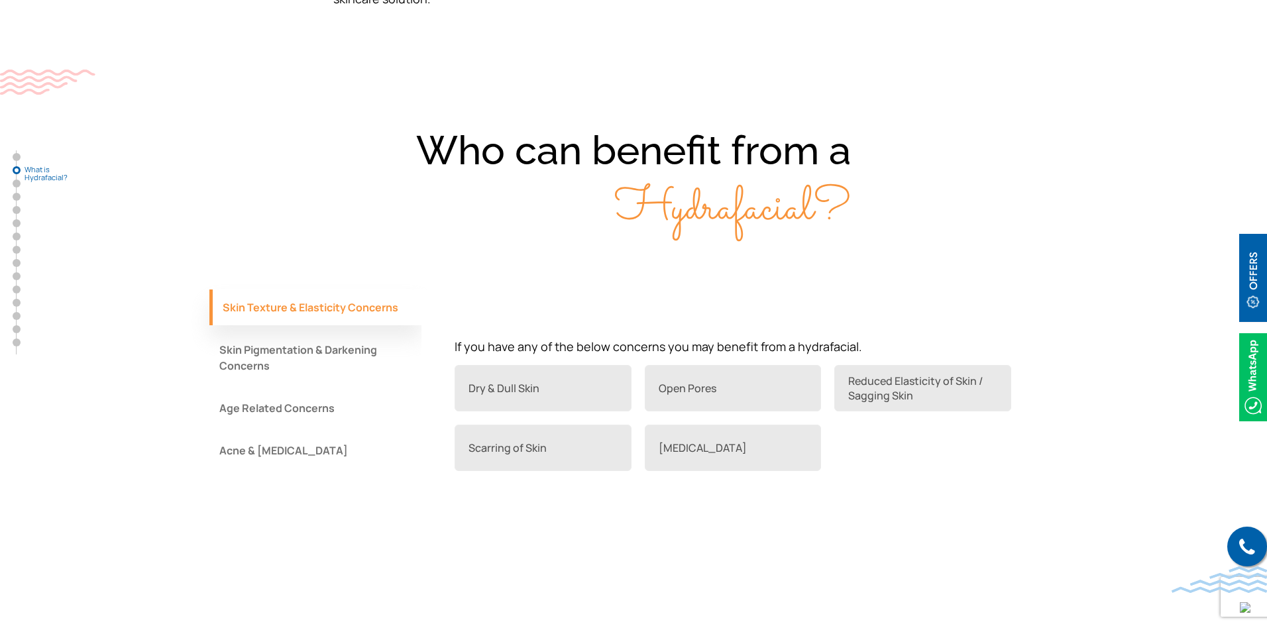
scroll to position [1127, 0]
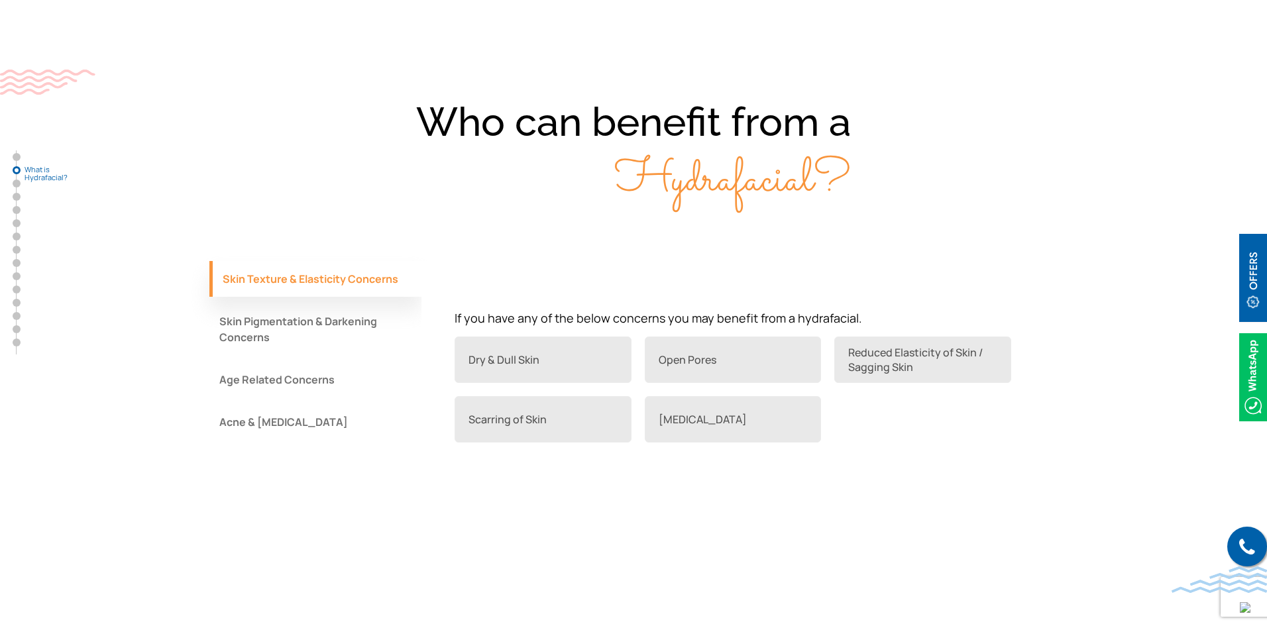
click at [355, 347] on button "Skin Pigmentation & Darkening Concerns" at bounding box center [315, 330] width 212 height 52
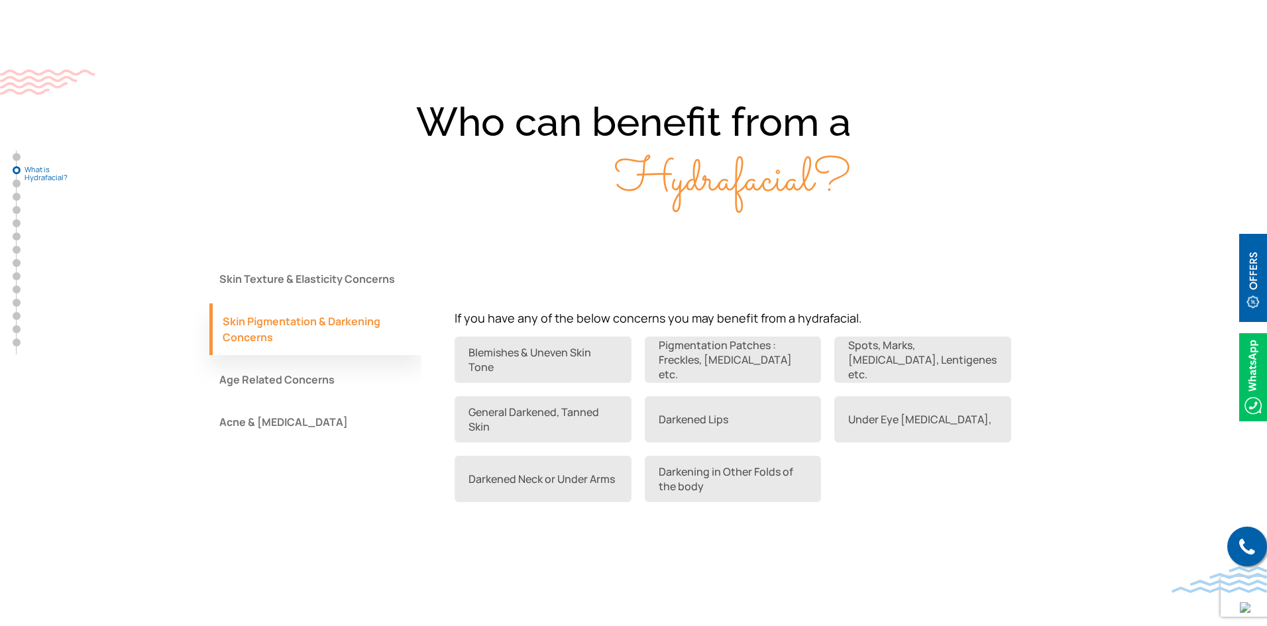
click at [350, 397] on button "Age Related Concerns" at bounding box center [315, 380] width 212 height 36
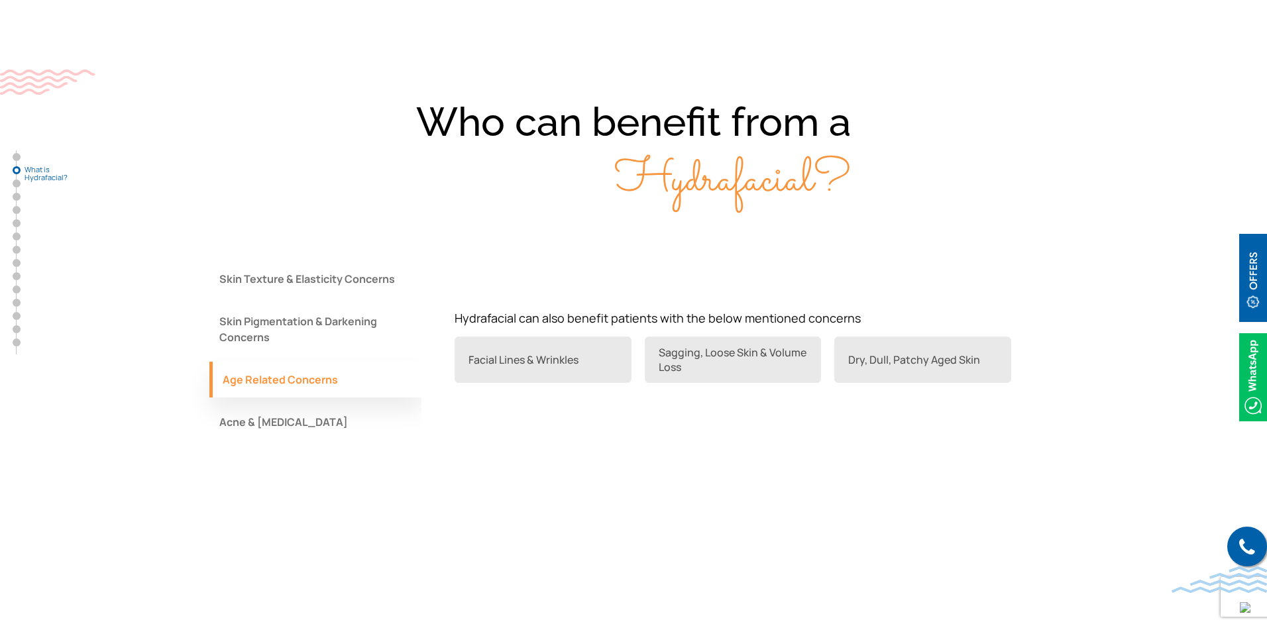
click at [341, 421] on button "Acne & Acne Scars" at bounding box center [315, 422] width 212 height 36
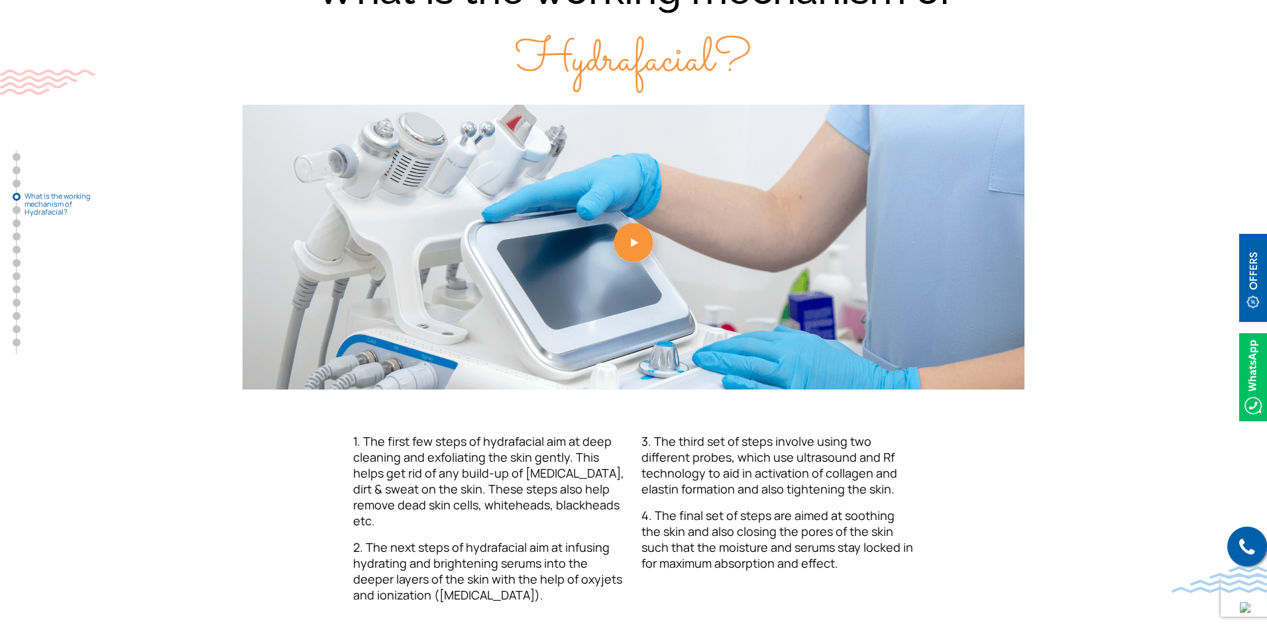
scroll to position [1723, 0]
click at [635, 232] on link at bounding box center [633, 246] width 848 height 285
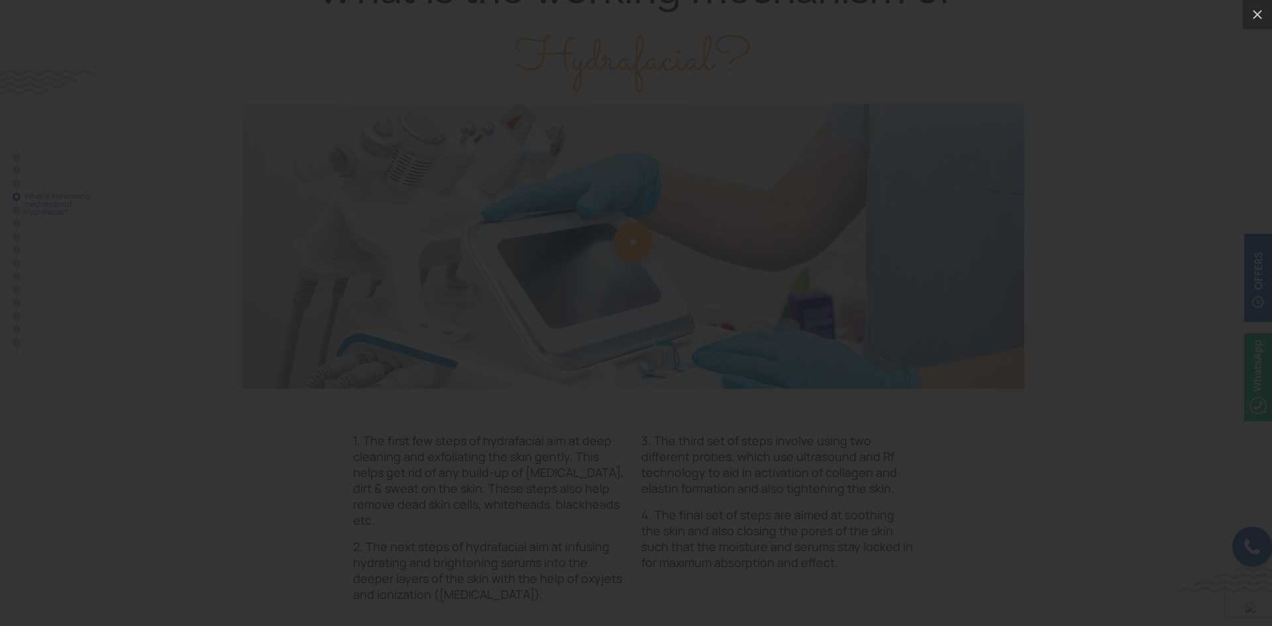
drag, startPoint x: 11, startPoint y: 468, endPoint x: 19, endPoint y: 464, distance: 8.9
click at [11, 467] on div at bounding box center [636, 313] width 1272 height 626
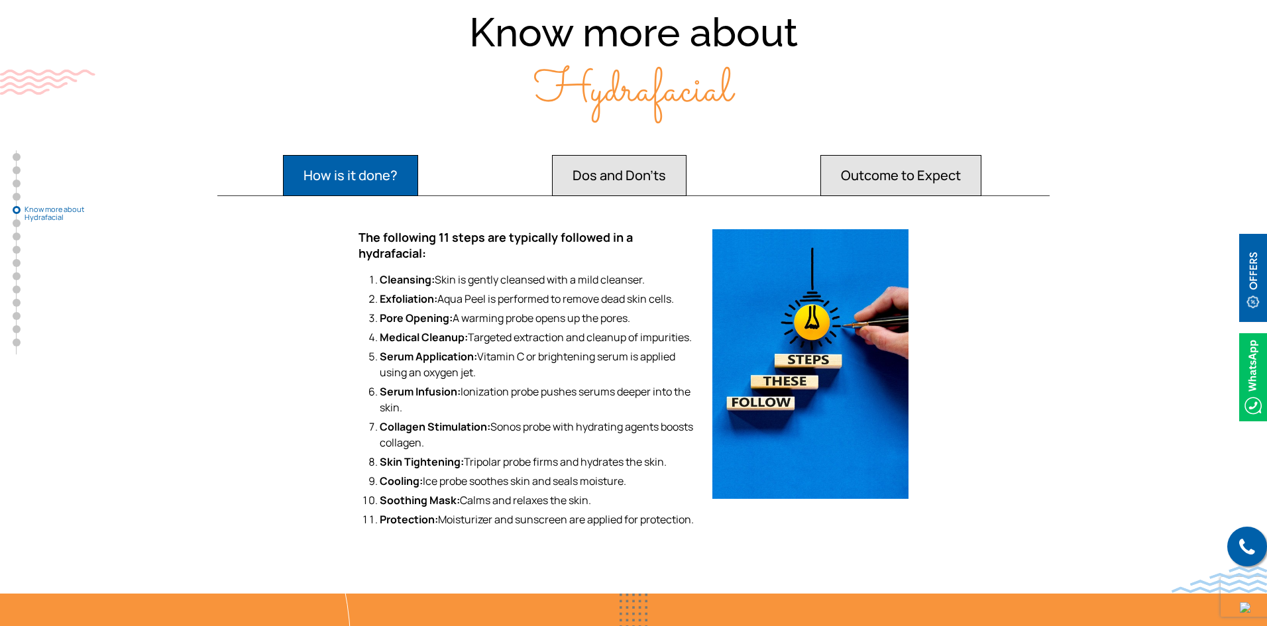
scroll to position [2452, 0]
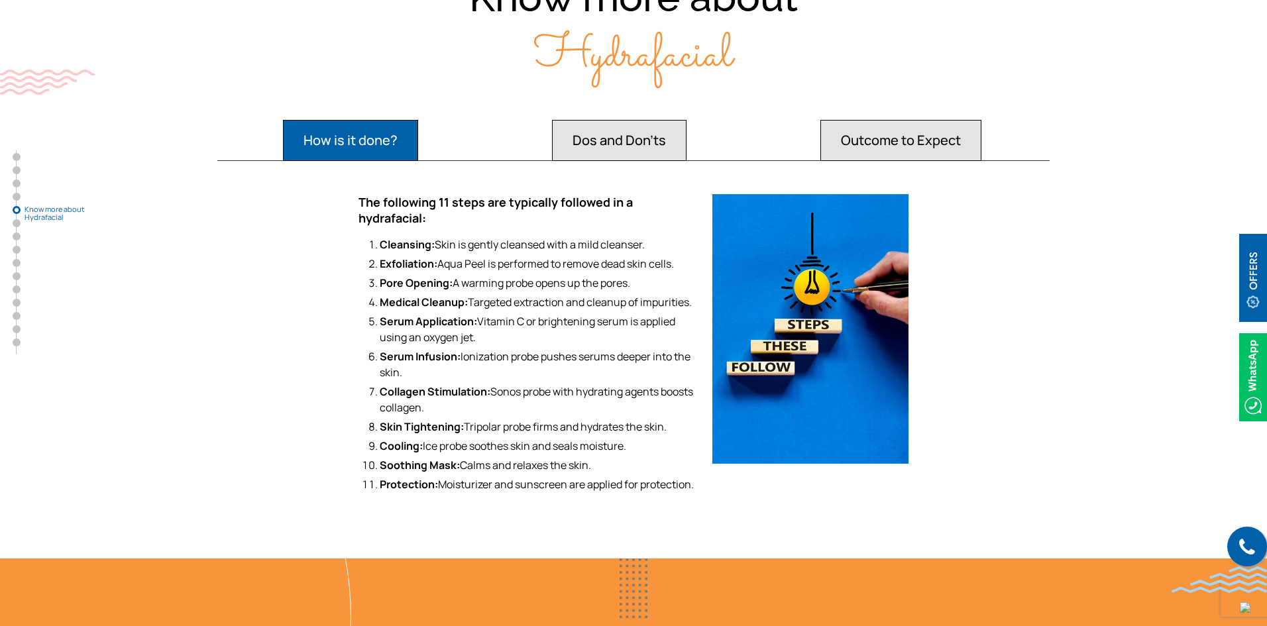
click at [418, 121] on button "Dos and Don'ts" at bounding box center [350, 140] width 135 height 41
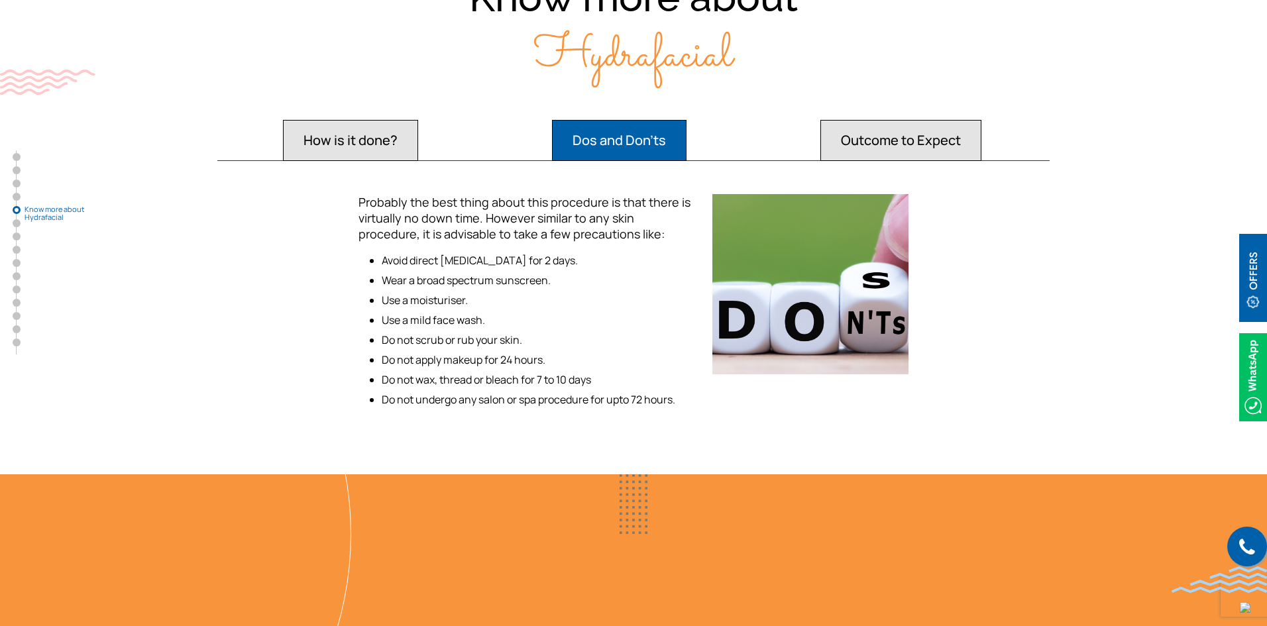
click at [418, 127] on button "Outcome to Expect" at bounding box center [350, 140] width 135 height 41
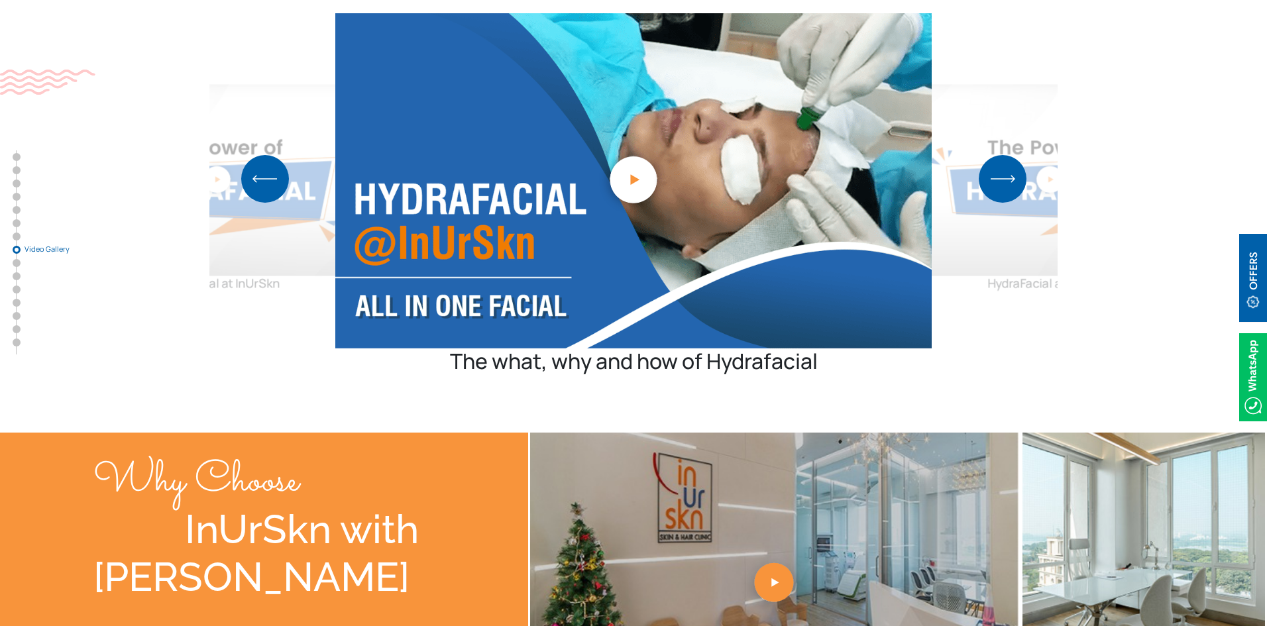
scroll to position [4241, 0]
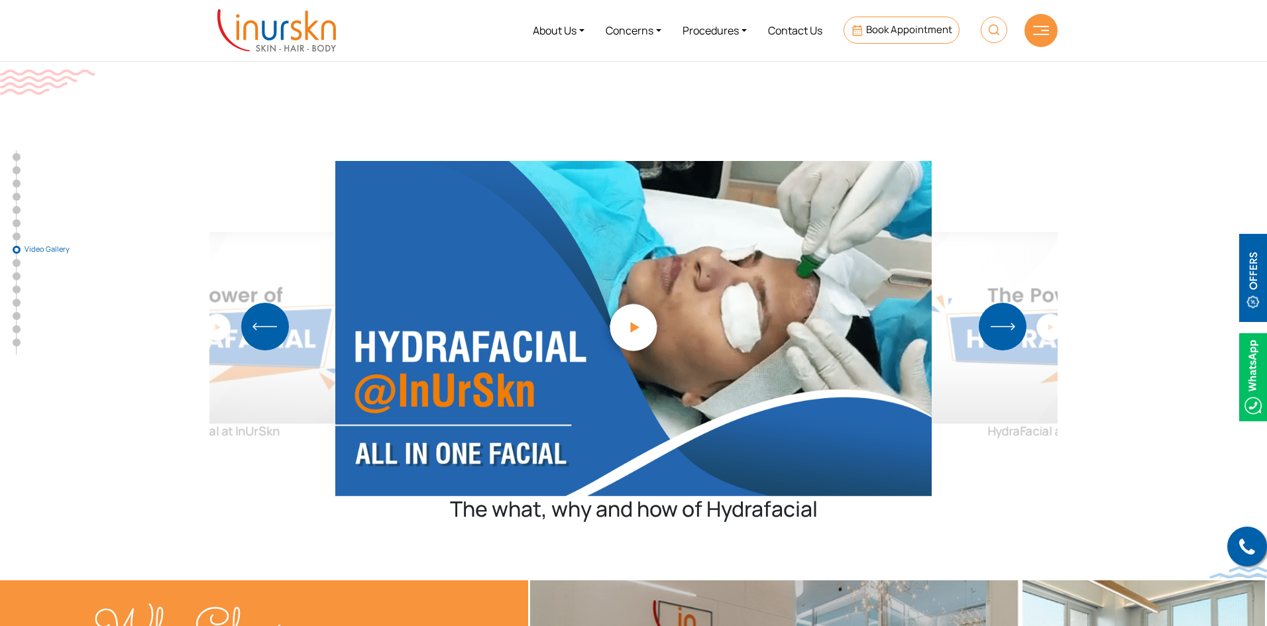
click at [645, 290] on img "1 / 2" at bounding box center [633, 326] width 73 height 73
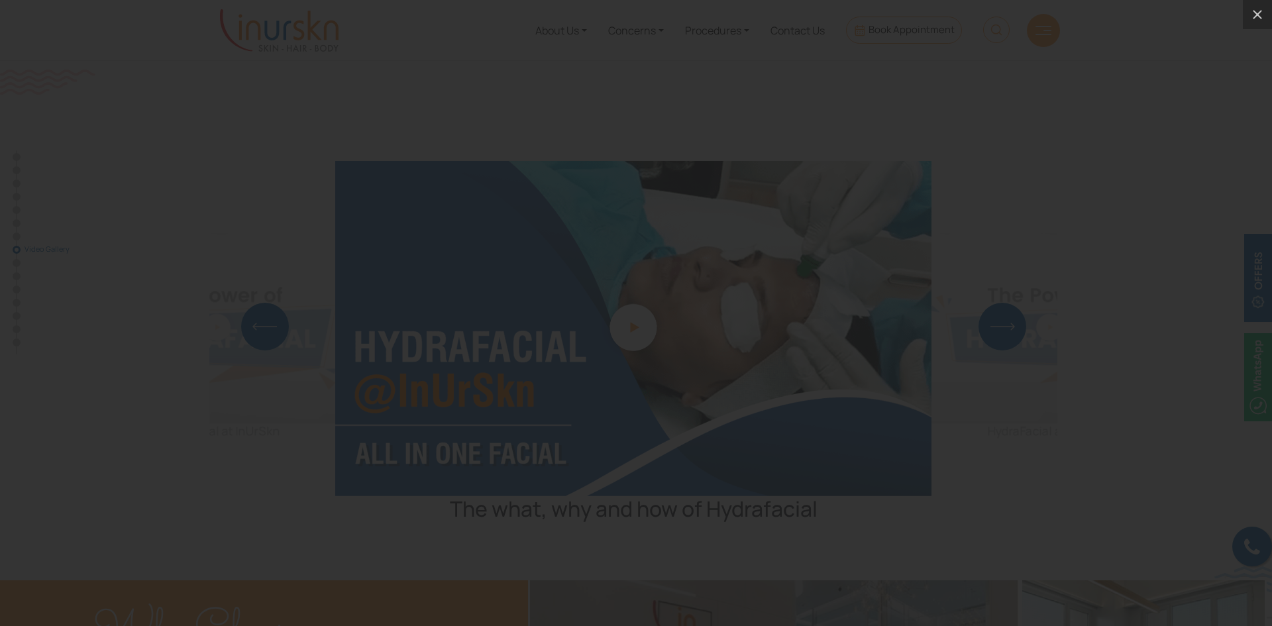
click at [1205, 513] on div at bounding box center [636, 313] width 1272 height 626
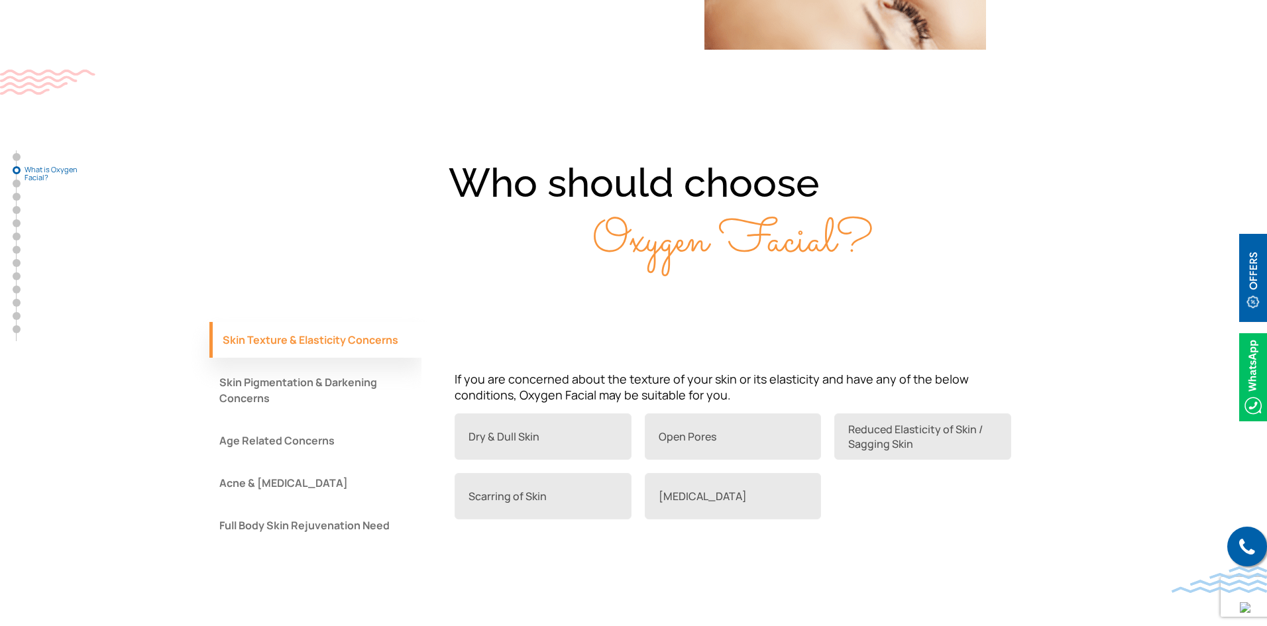
scroll to position [861, 0]
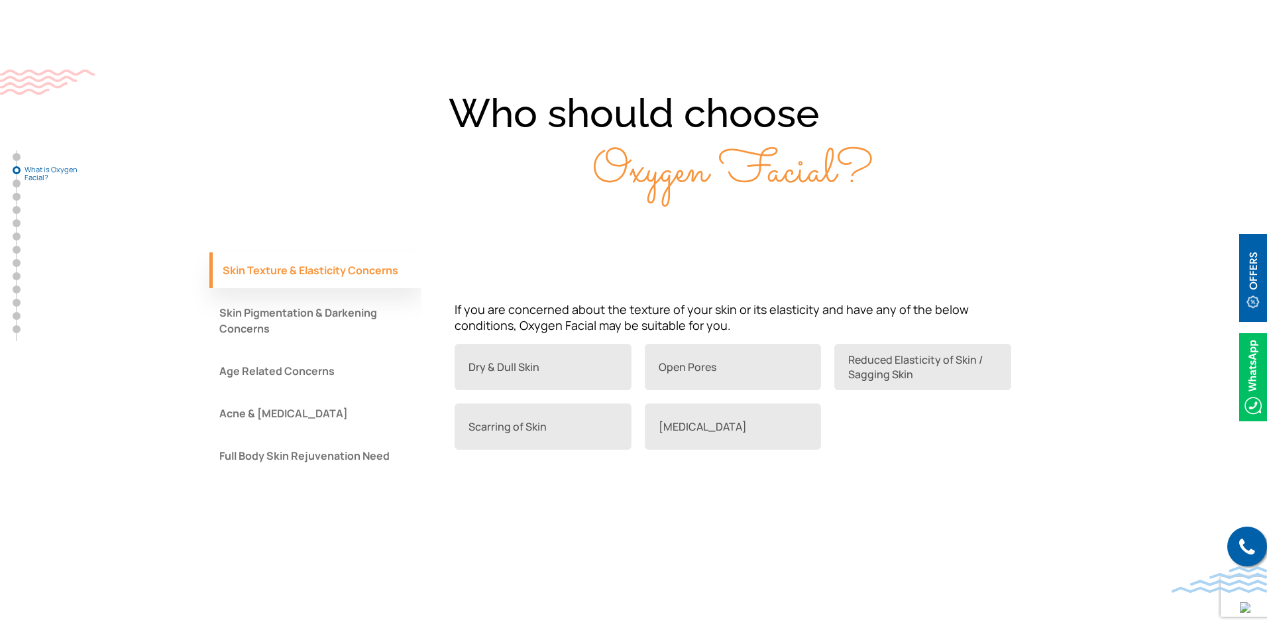
click at [251, 327] on button "Skin Pigmentation & Darkening Concerns" at bounding box center [315, 321] width 212 height 52
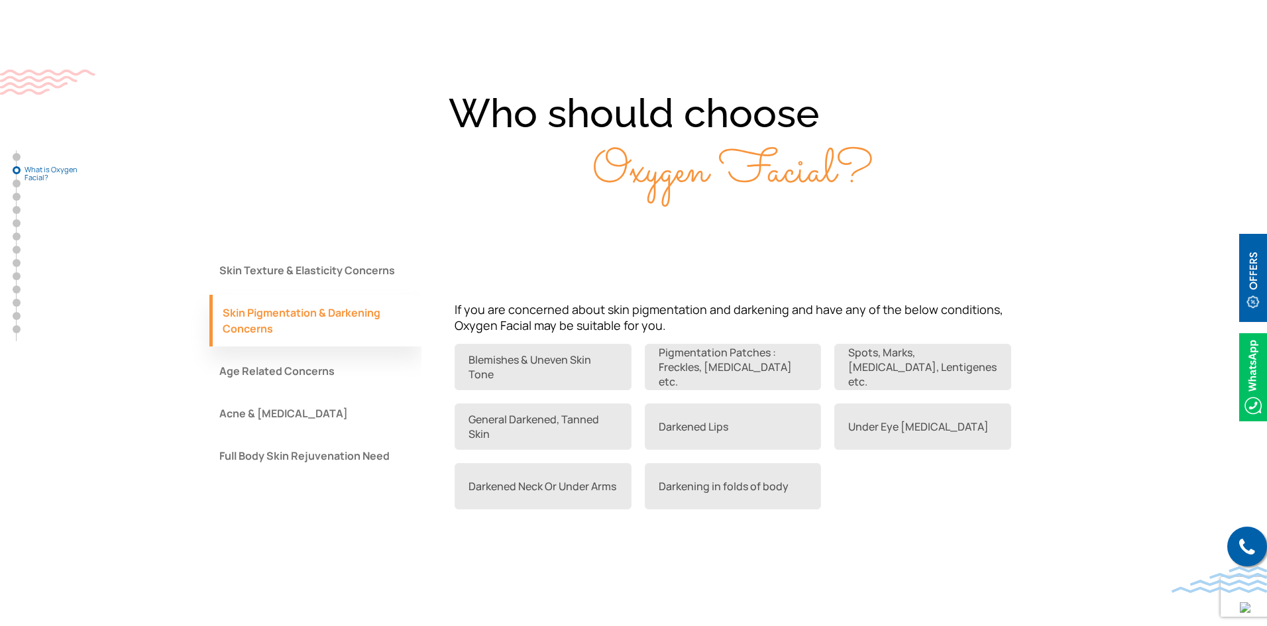
click at [290, 409] on button "Acne & Acne Scars" at bounding box center [315, 414] width 212 height 36
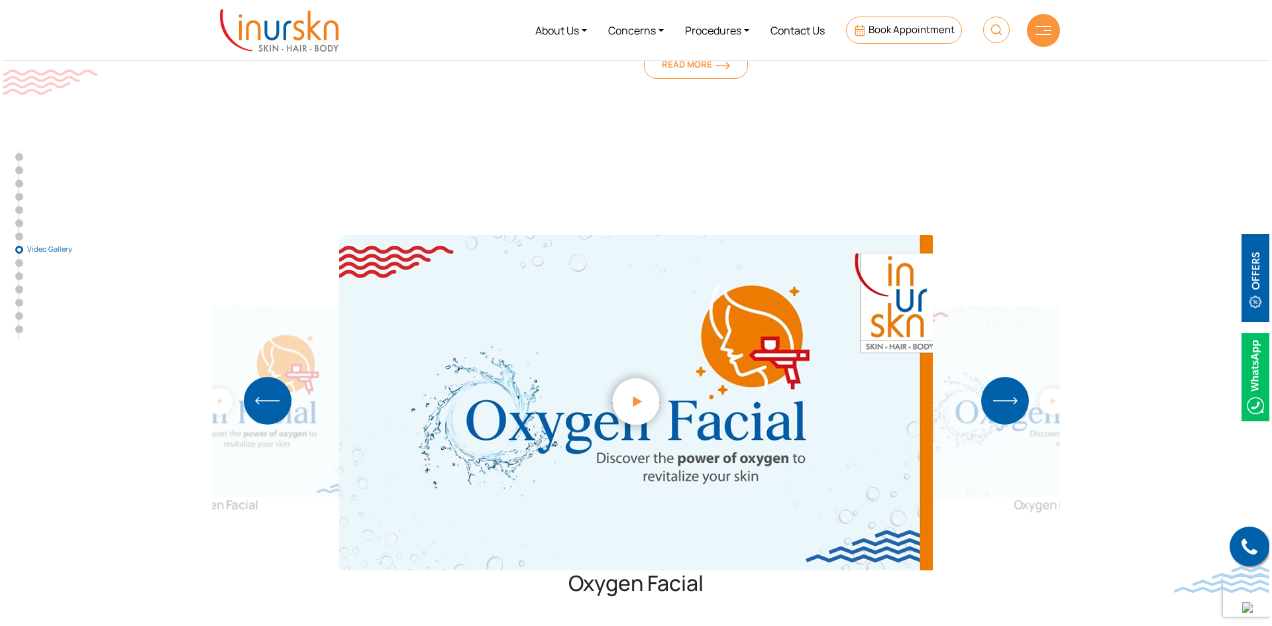
scroll to position [4042, 0]
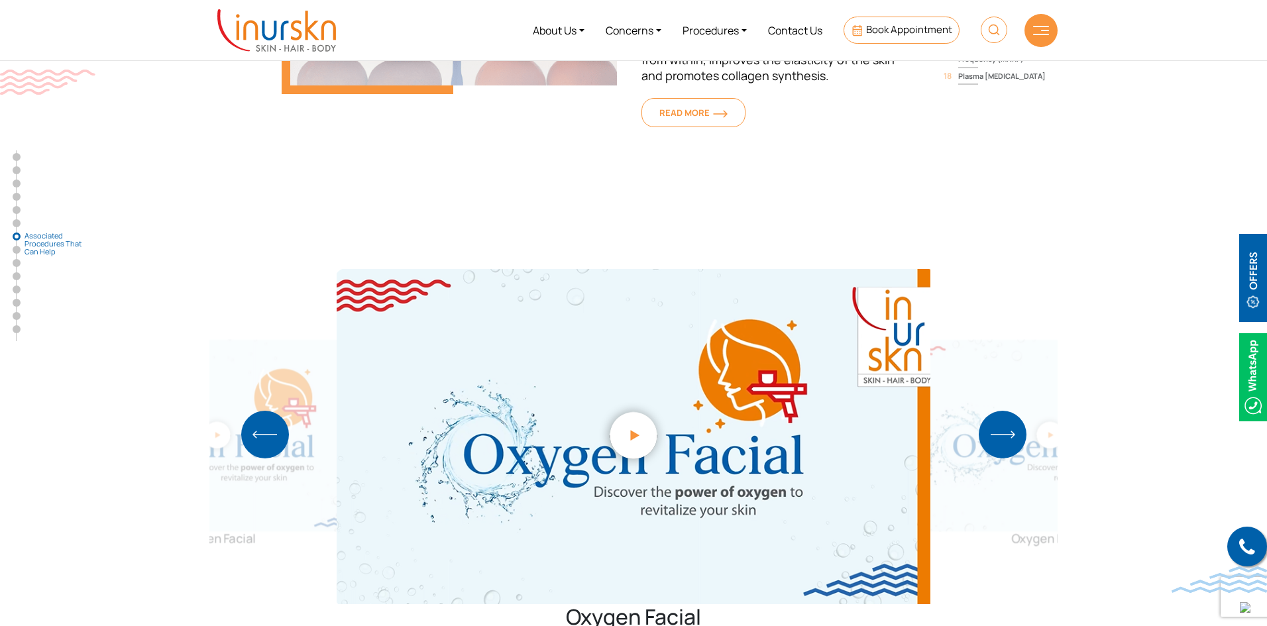
click at [633, 398] on img "1 / 1" at bounding box center [633, 434] width 73 height 73
